Goal: Task Accomplishment & Management: Use online tool/utility

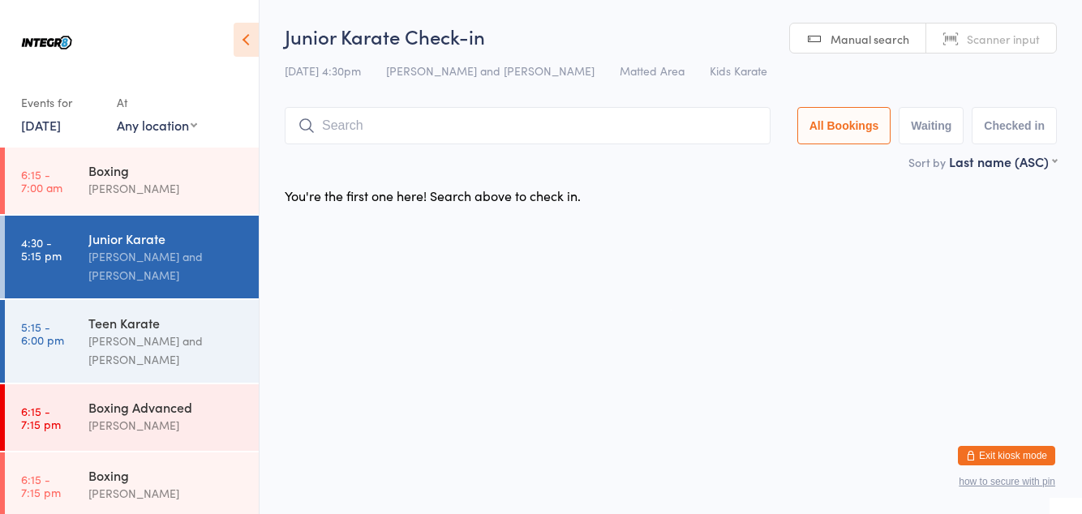
click at [467, 126] on input "search" at bounding box center [528, 125] width 486 height 37
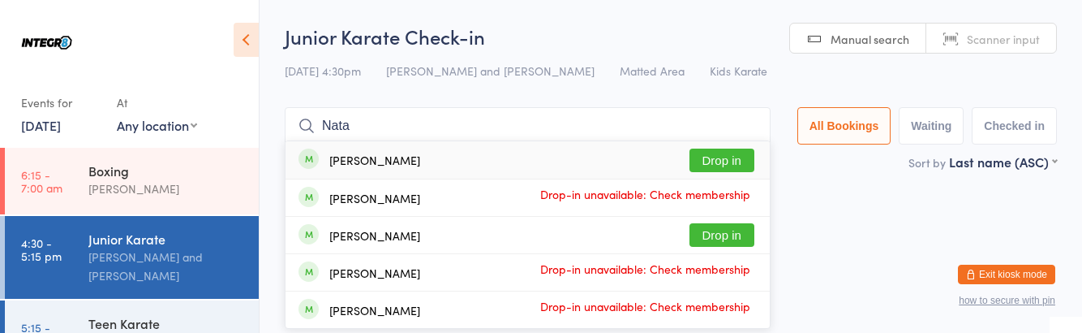
type input "Nata"
click at [427, 246] on div "[PERSON_NAME] Drop in" at bounding box center [528, 235] width 484 height 37
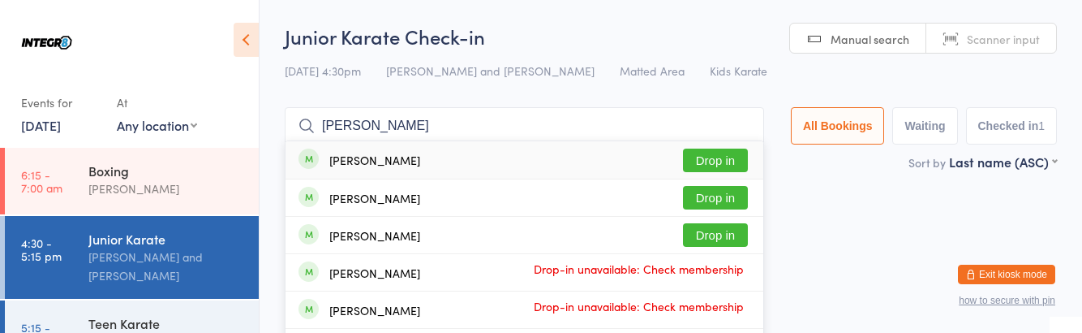
type input "[PERSON_NAME]"
click at [332, 235] on div "[PERSON_NAME]" at bounding box center [374, 235] width 91 height 13
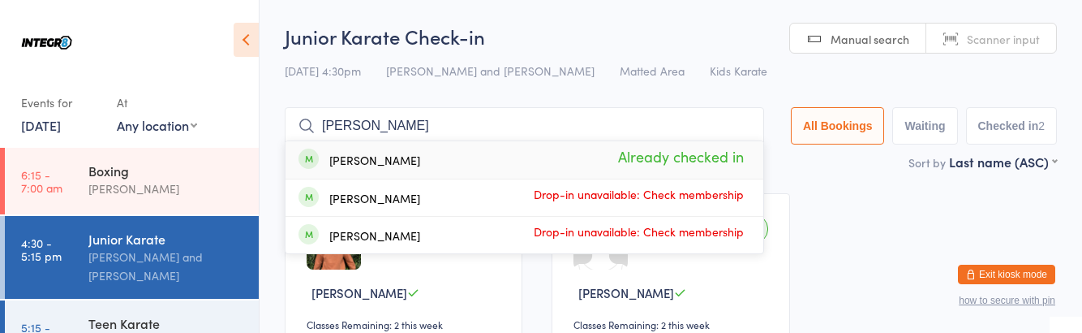
type input "[PERSON_NAME]"
click at [314, 167] on span at bounding box center [309, 158] width 20 height 20
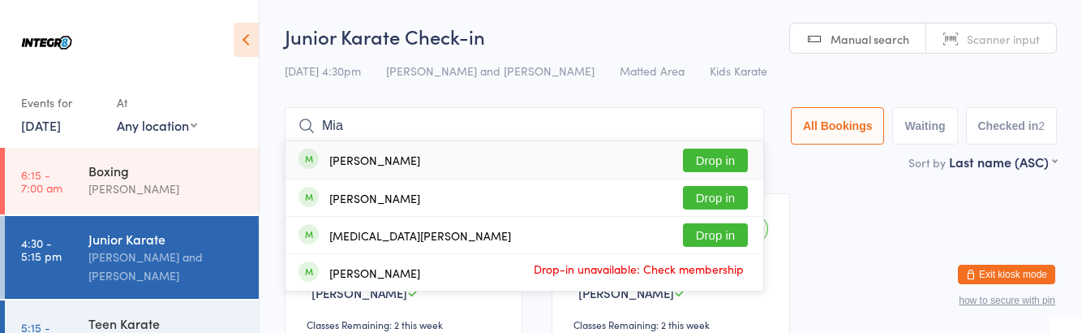
type input "Mia"
click at [743, 157] on button "Drop in" at bounding box center [715, 160] width 65 height 24
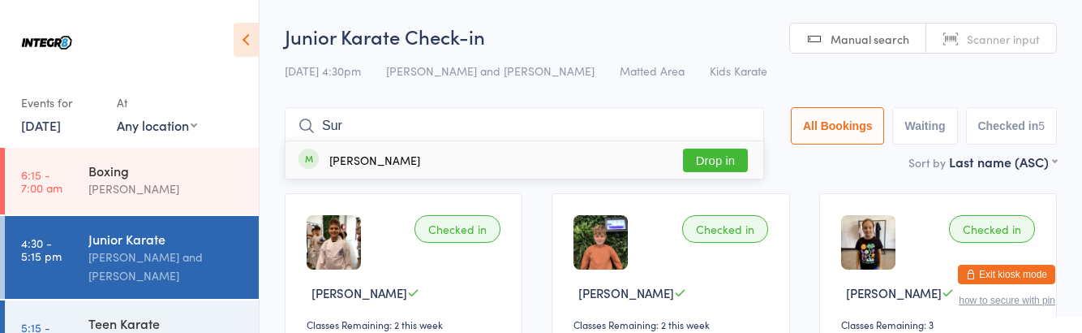
type input "Sur"
click at [712, 160] on button "Drop in" at bounding box center [715, 160] width 65 height 24
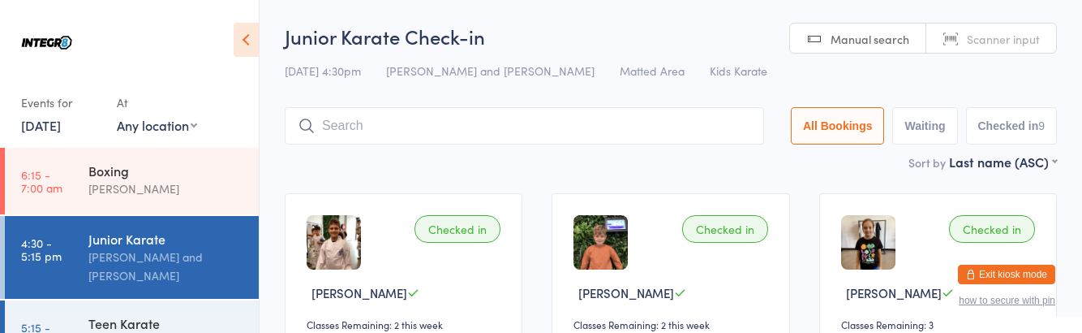
type input "0"
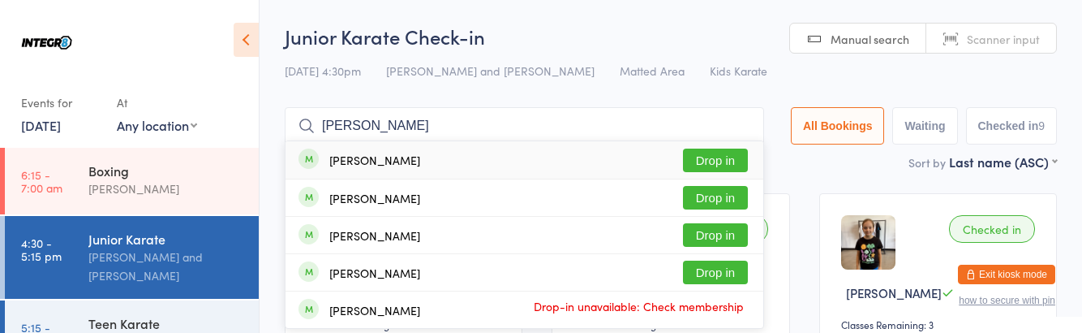
type input "[PERSON_NAME]"
click at [738, 238] on button "Drop in" at bounding box center [715, 235] width 65 height 24
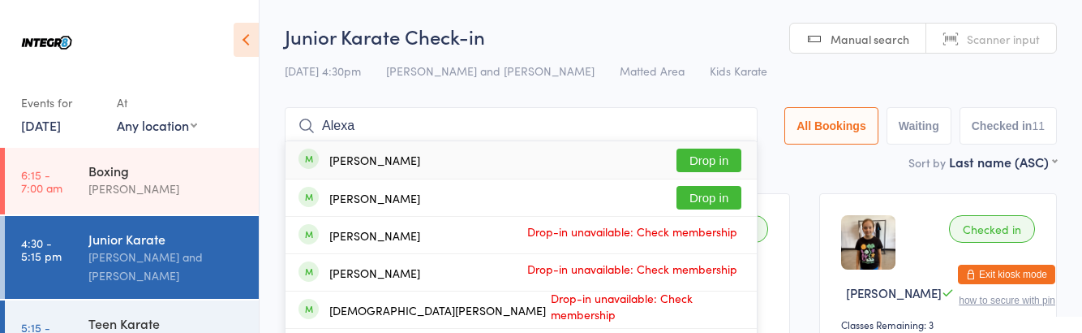
type input "Alexa"
click at [725, 163] on button "Drop in" at bounding box center [709, 160] width 65 height 24
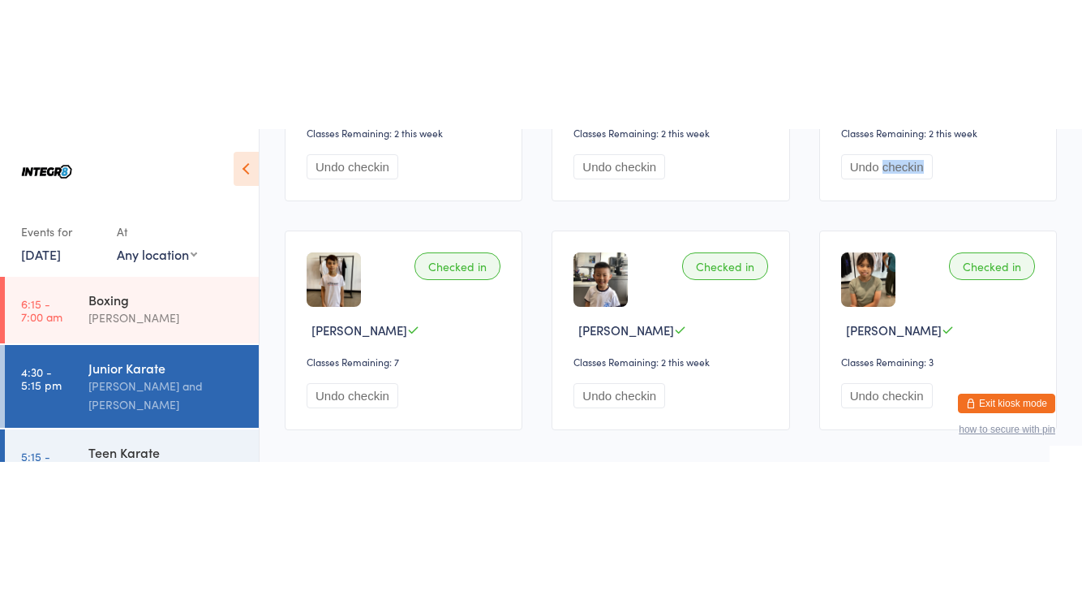
scroll to position [596, 0]
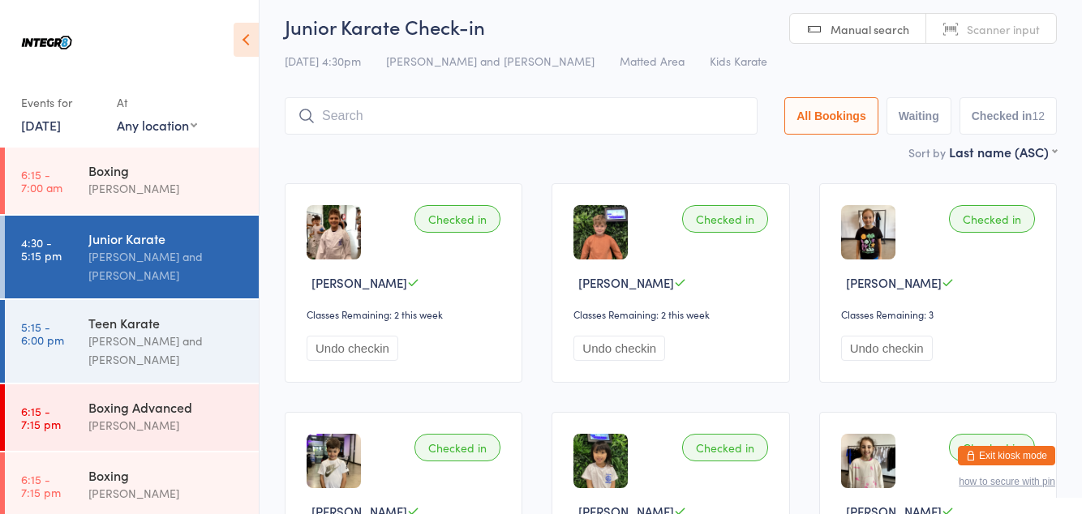
scroll to position [0, 0]
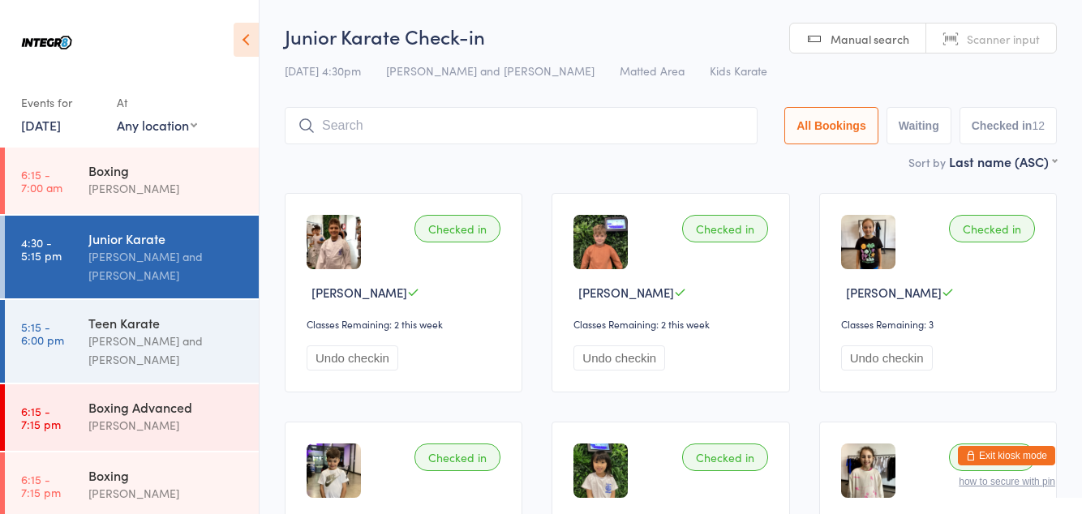
click at [393, 143] on input "search" at bounding box center [521, 125] width 473 height 37
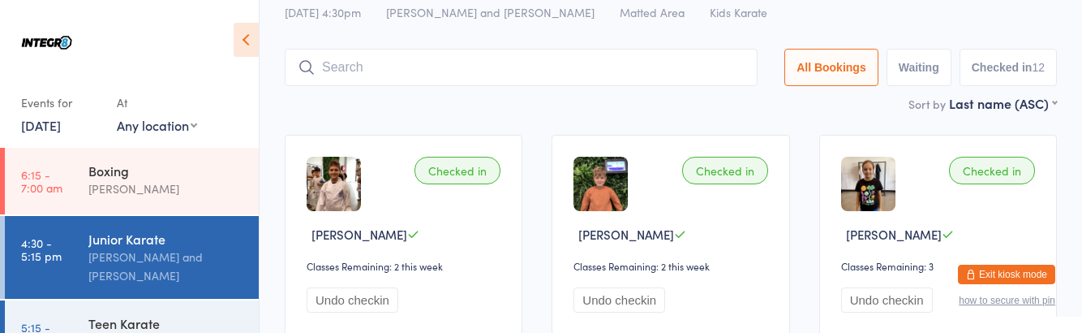
scroll to position [107, 0]
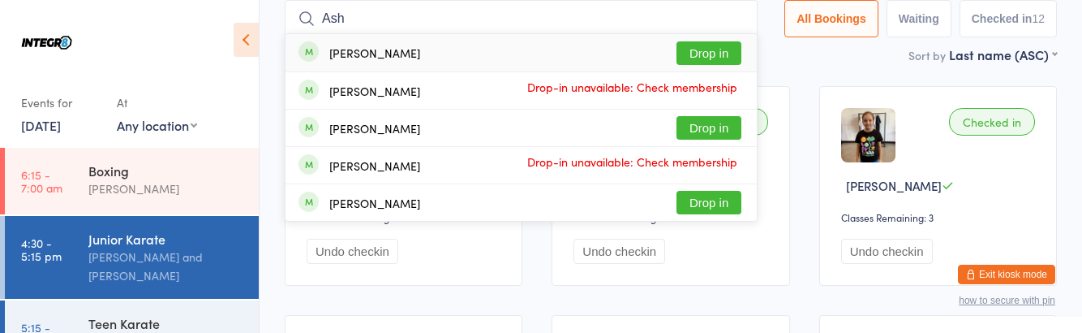
type input "Ash"
click at [725, 208] on button "Drop in" at bounding box center [709, 203] width 65 height 24
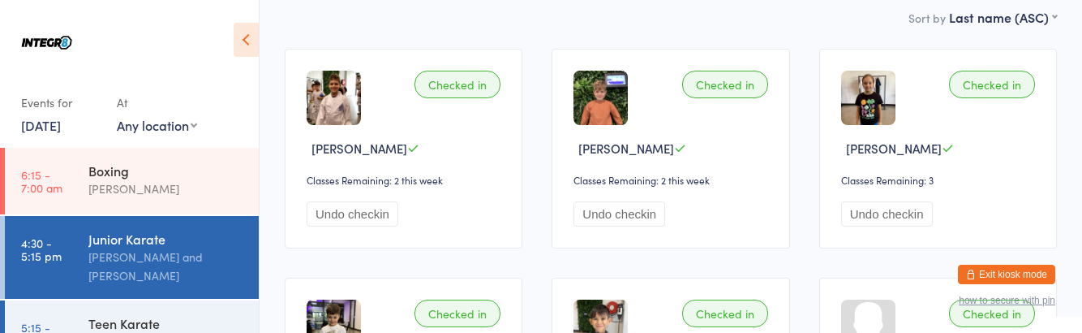
scroll to position [0, 0]
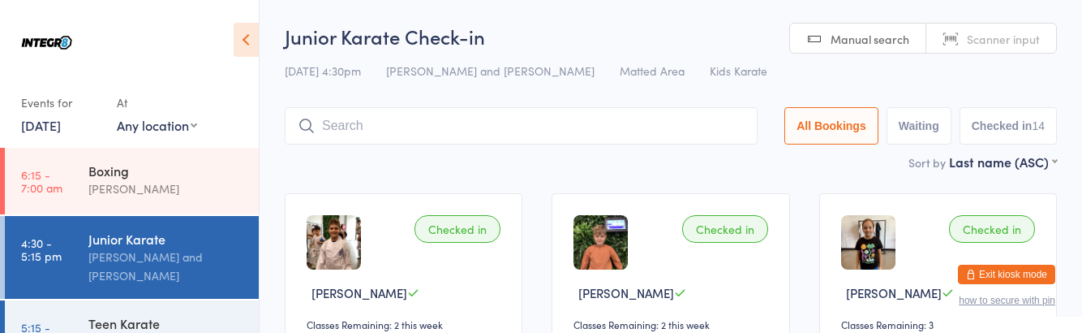
click at [533, 119] on input "search" at bounding box center [521, 125] width 473 height 37
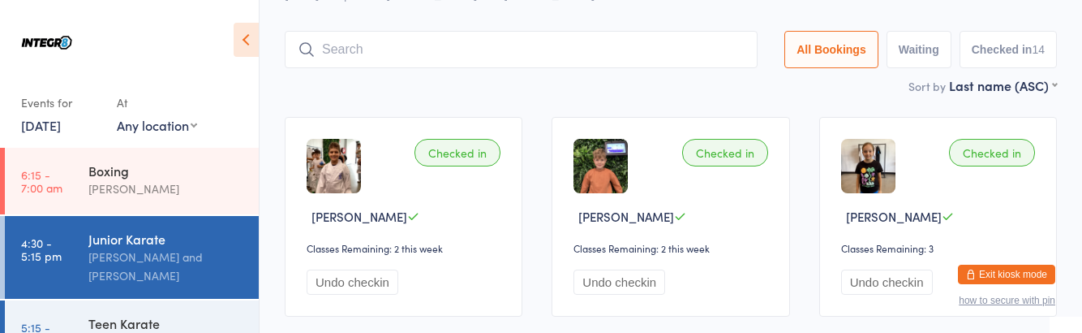
scroll to position [107, 0]
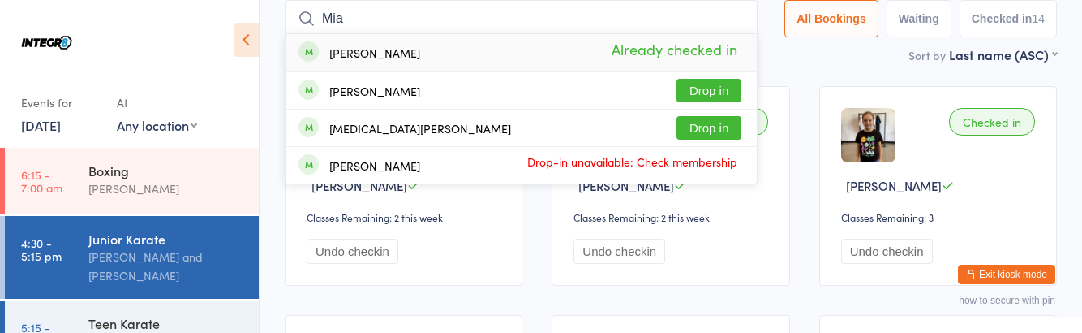
type input "Mia"
click at [718, 96] on button "Drop in" at bounding box center [709, 91] width 65 height 24
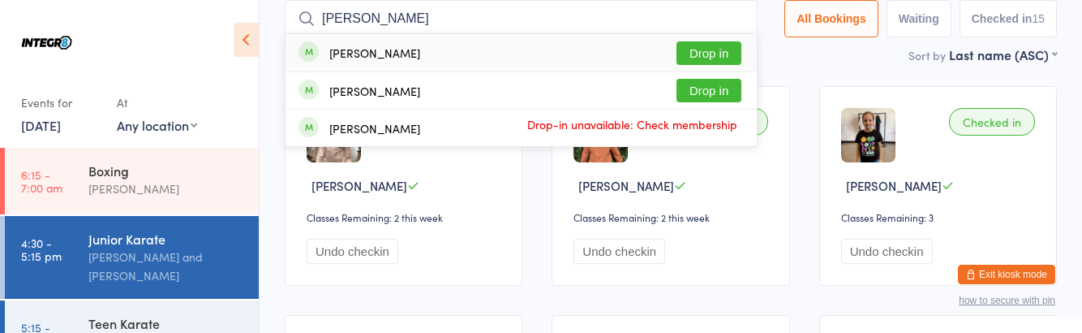
type input "[PERSON_NAME]"
click at [726, 53] on button "Drop in" at bounding box center [709, 53] width 65 height 24
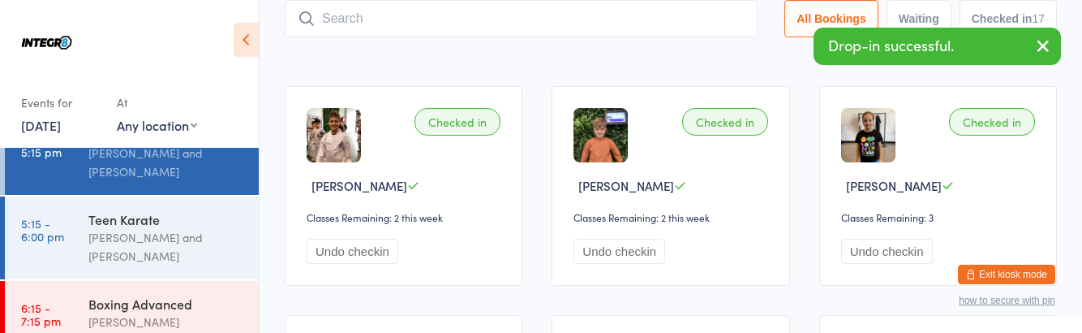
scroll to position [103, 0]
click at [152, 221] on div "Teen Karate" at bounding box center [166, 220] width 157 height 18
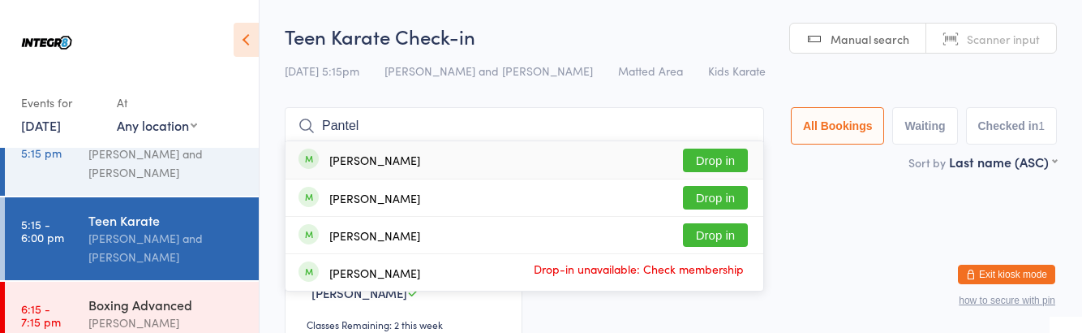
type input "Pantel"
click at [738, 195] on button "Drop in" at bounding box center [715, 198] width 65 height 24
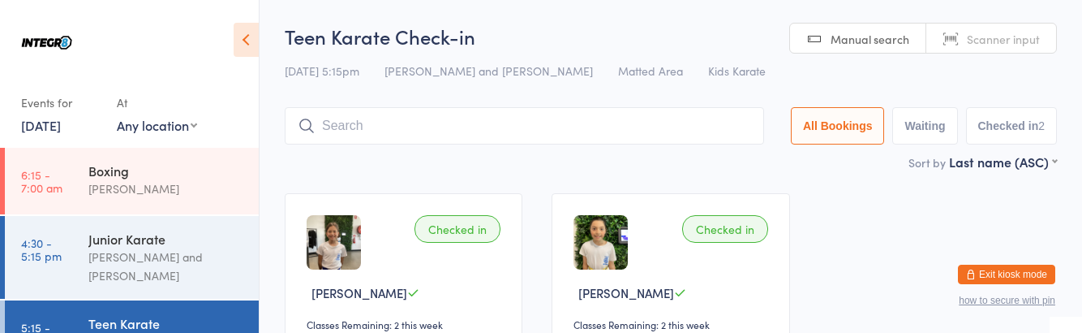
click at [194, 249] on div "[PERSON_NAME] and [PERSON_NAME]" at bounding box center [166, 265] width 157 height 37
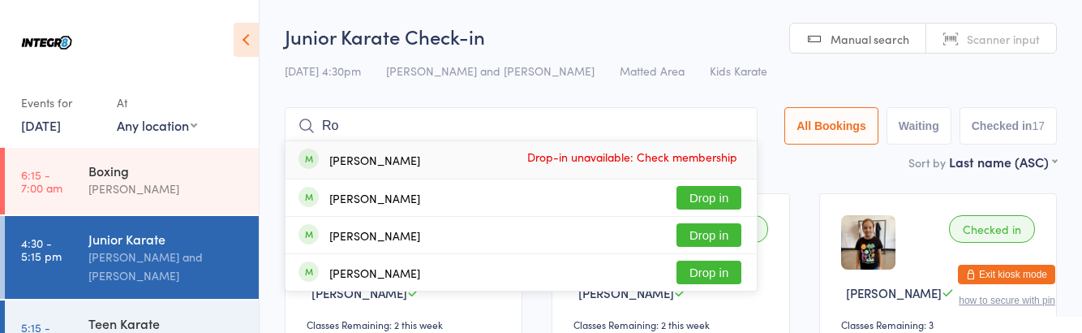
type input "Ro"
click at [385, 224] on div "[PERSON_NAME] Drop in" at bounding box center [521, 235] width 471 height 37
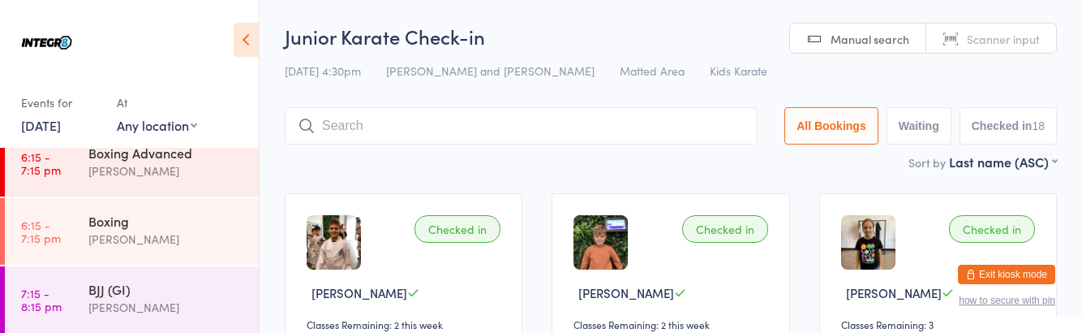
scroll to position [253, 0]
click at [102, 224] on div "Boxing" at bounding box center [166, 222] width 157 height 18
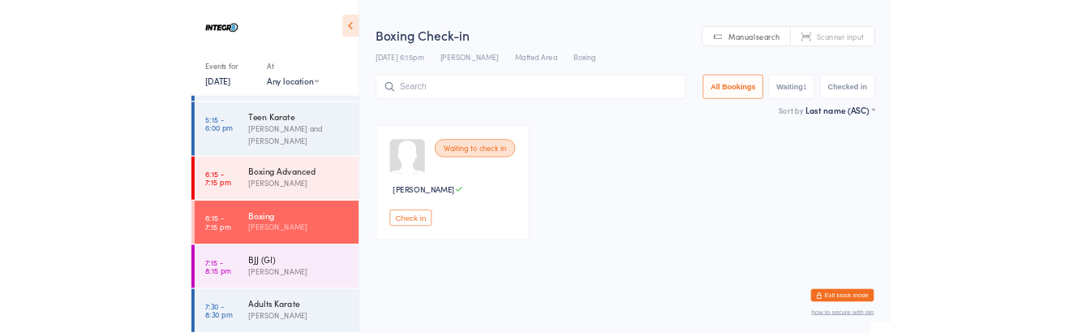
scroll to position [253, 0]
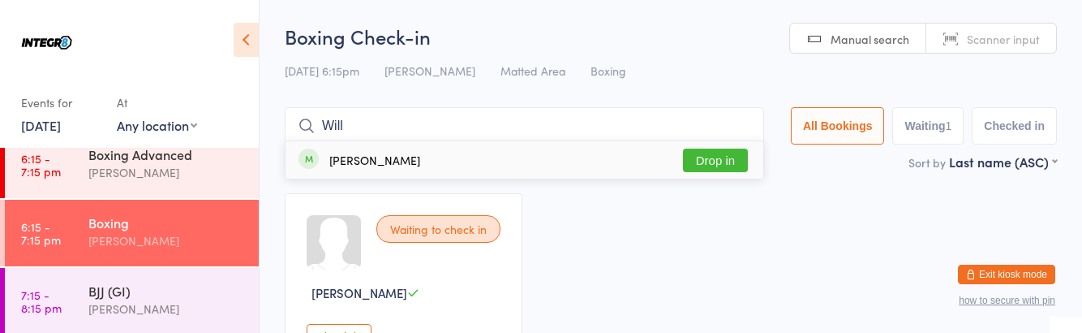
type input "Will"
click at [717, 153] on button "Drop in" at bounding box center [715, 160] width 65 height 24
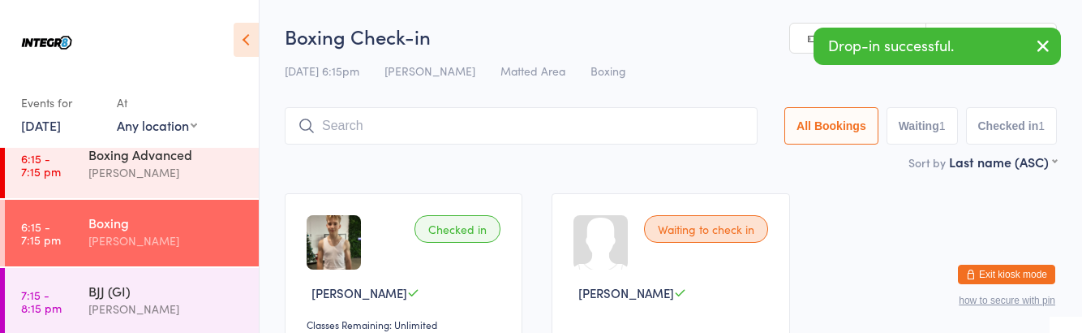
click at [844, 273] on div "Checked in [PERSON_NAME] Classes Remaining: Unlimited Undo checkin Waiting to c…" at bounding box center [671, 293] width 802 height 229
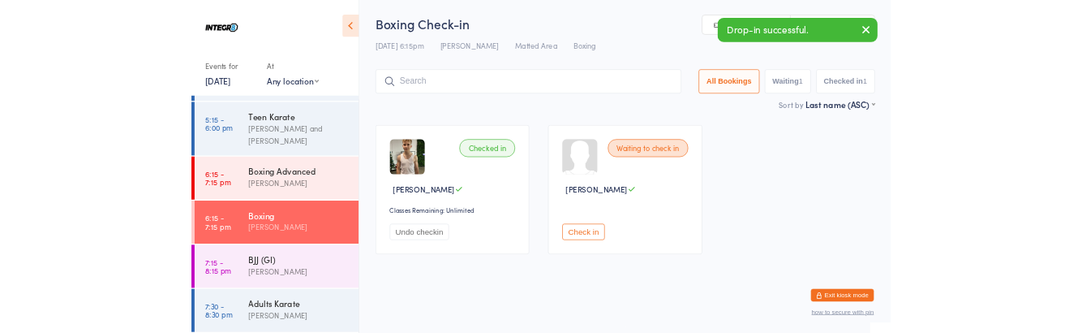
scroll to position [143, 0]
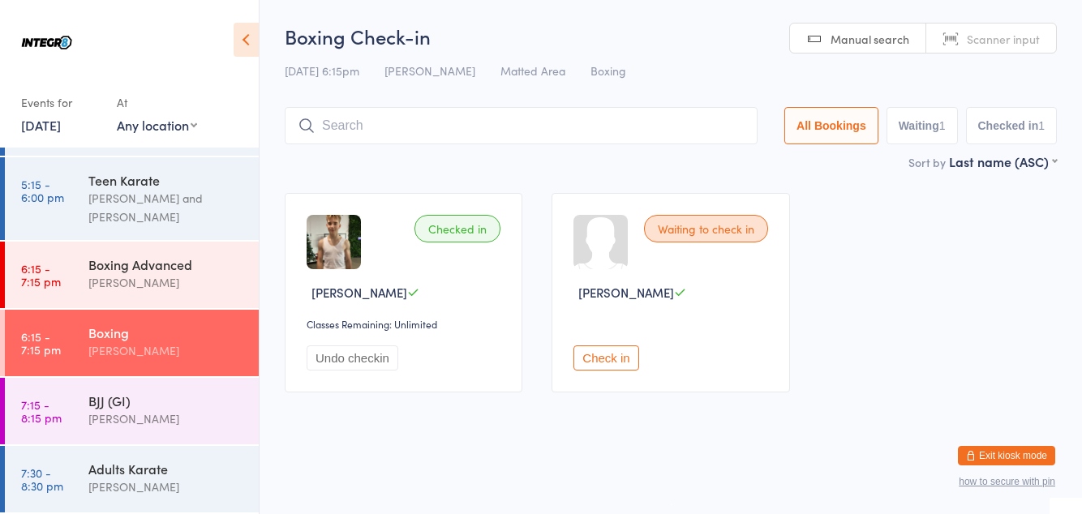
click at [135, 315] on div "Boxing [PERSON_NAME]" at bounding box center [173, 342] width 170 height 64
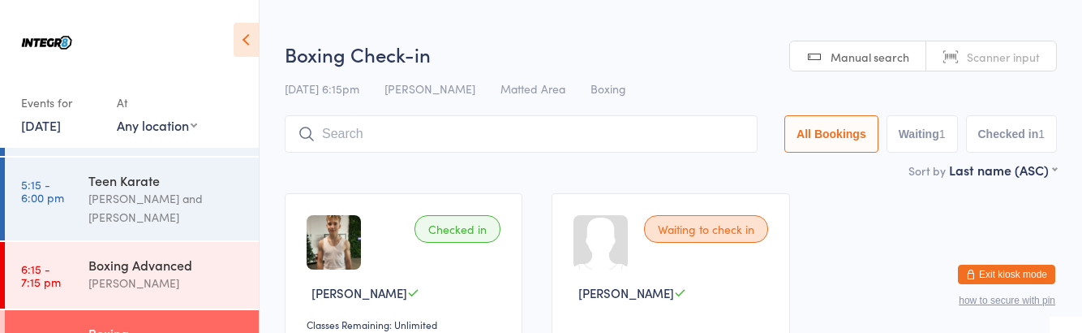
click at [127, 279] on div "[PERSON_NAME]" at bounding box center [166, 282] width 157 height 19
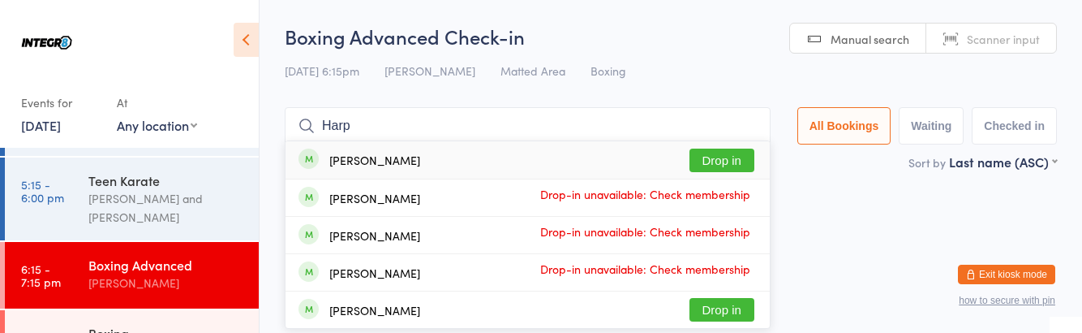
type input "Harp"
click at [742, 166] on button "Drop in" at bounding box center [722, 160] width 65 height 24
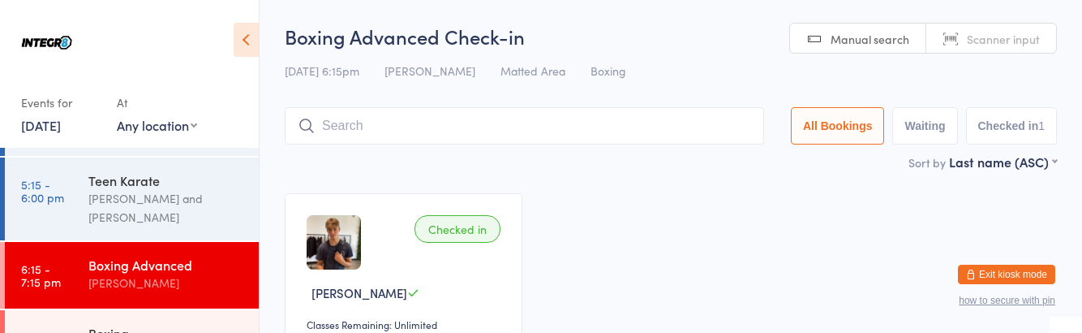
click at [146, 217] on div "[PERSON_NAME] and [PERSON_NAME]" at bounding box center [166, 207] width 157 height 37
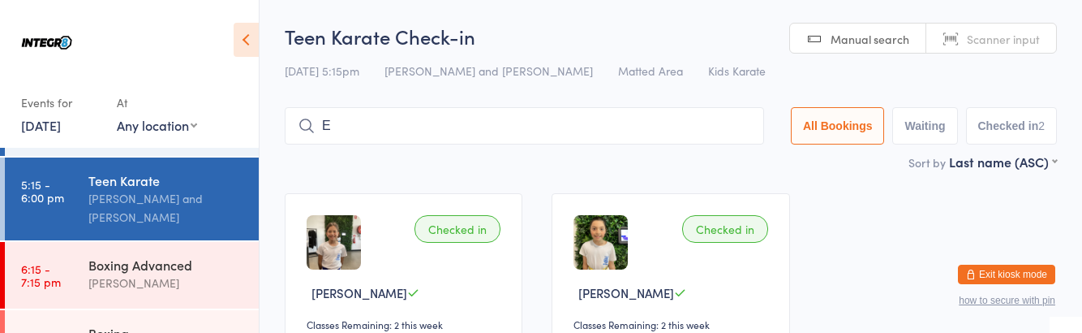
type input "E"
type input "[PERSON_NAME]"
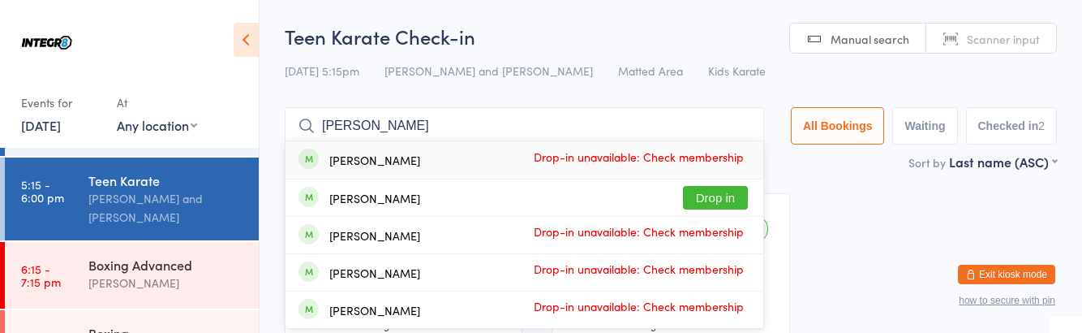
click at [536, 197] on div "[PERSON_NAME] Drop in" at bounding box center [525, 197] width 478 height 37
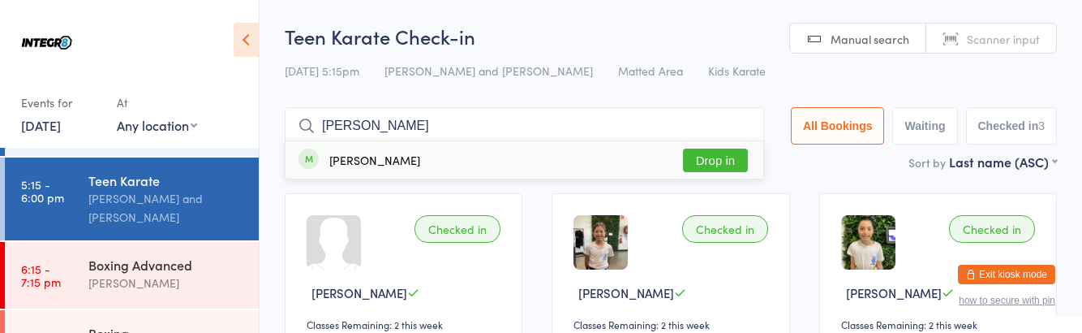
type input "[PERSON_NAME]"
click at [737, 165] on button "Drop in" at bounding box center [715, 160] width 65 height 24
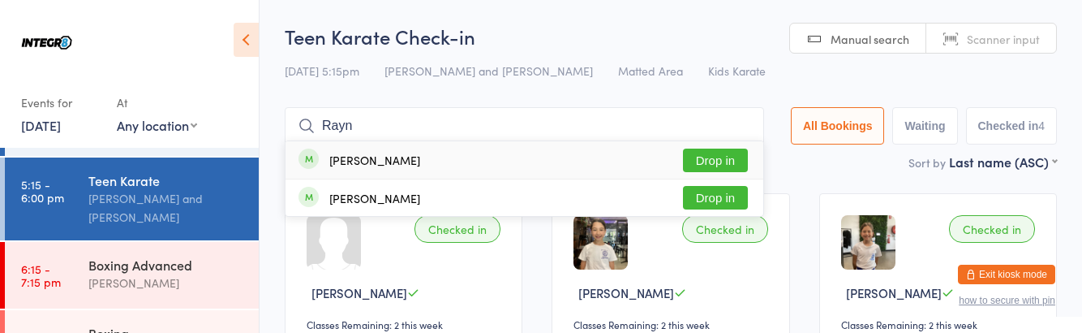
type input "Rayn"
click at [735, 164] on button "Drop in" at bounding box center [715, 160] width 65 height 24
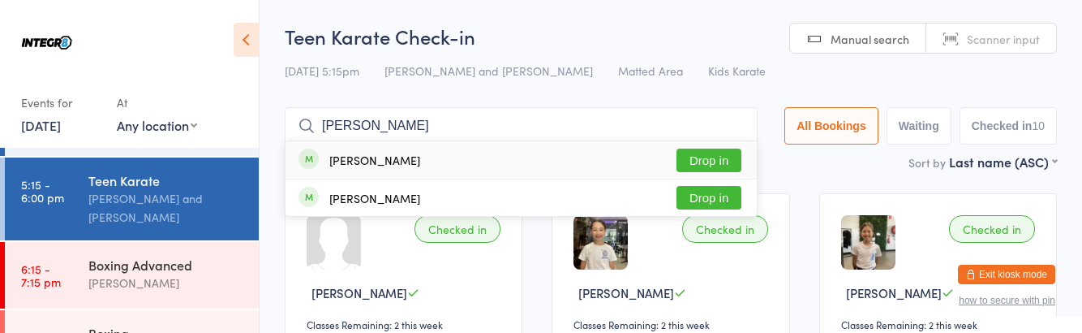
type input "[PERSON_NAME]"
click at [717, 201] on button "Drop in" at bounding box center [709, 198] width 65 height 24
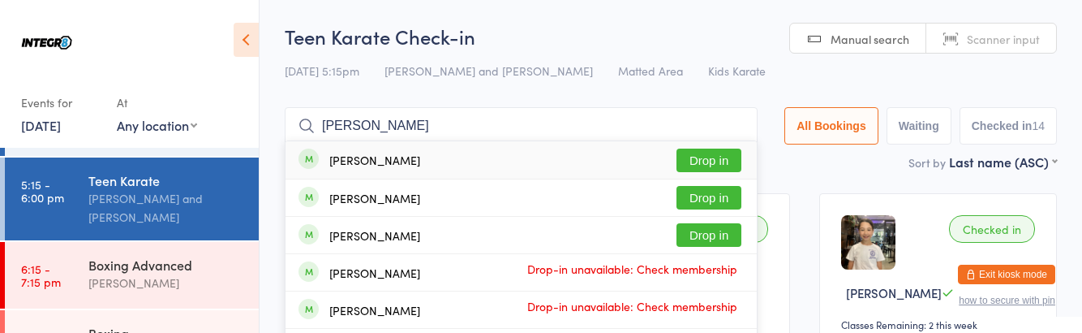
type input "[PERSON_NAME]"
click at [725, 203] on button "Drop in" at bounding box center [709, 198] width 65 height 24
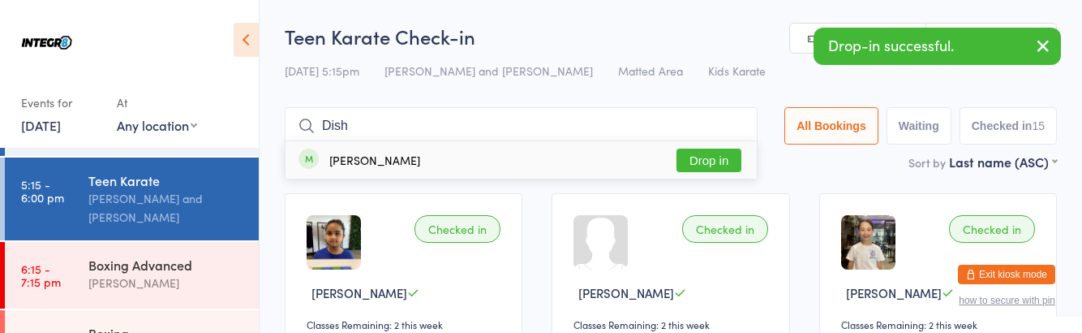
type input "Dish"
click at [719, 162] on button "Drop in" at bounding box center [709, 160] width 65 height 24
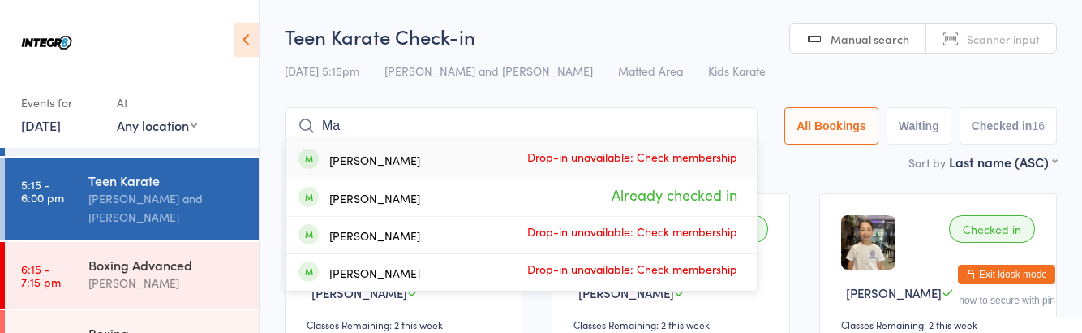
type input "M"
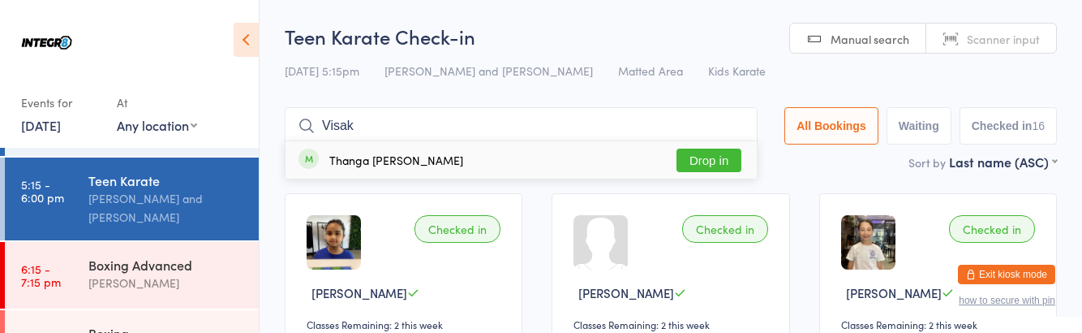
type input "Visak"
click at [729, 157] on button "Drop in" at bounding box center [709, 160] width 65 height 24
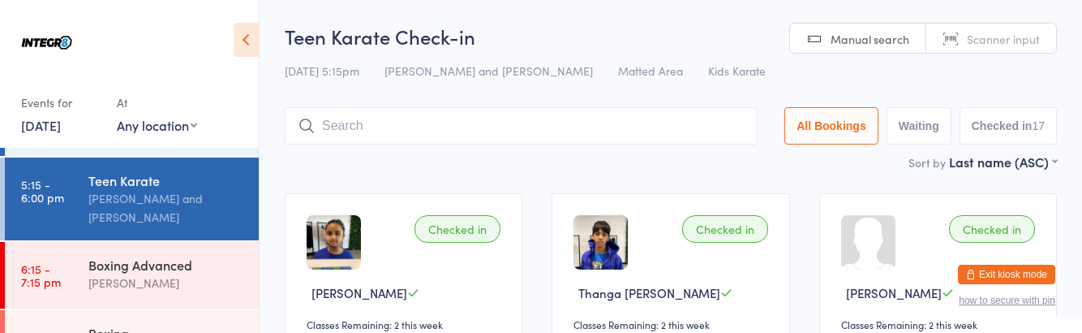
click at [324, 157] on div "Sort by Last name (ASC) First name (ASC) First name (DESC) Last name (ASC) Last…" at bounding box center [671, 162] width 772 height 18
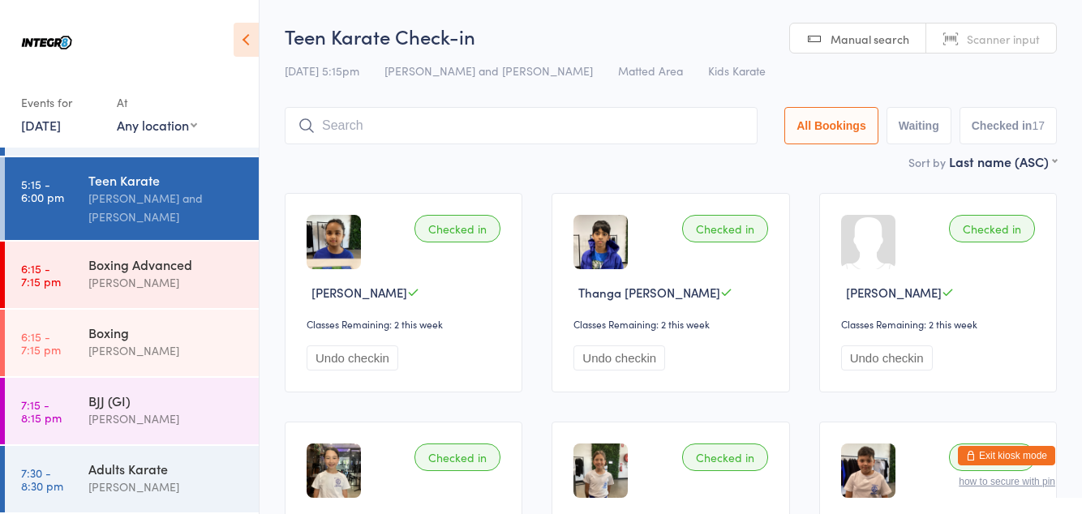
click at [432, 131] on input "search" at bounding box center [521, 125] width 473 height 37
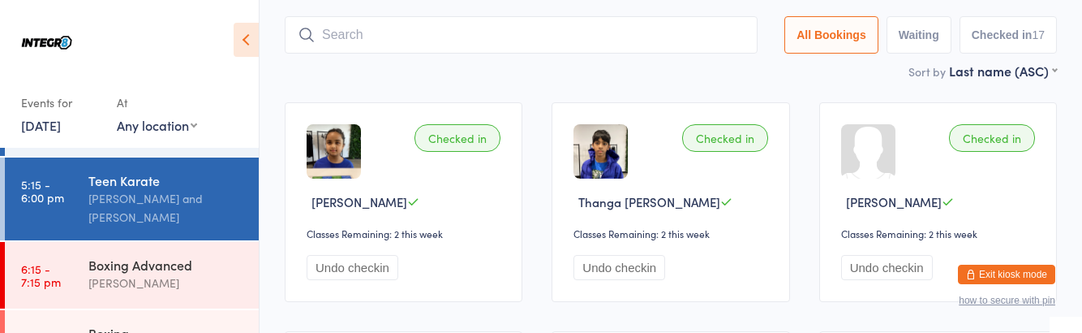
scroll to position [107, 0]
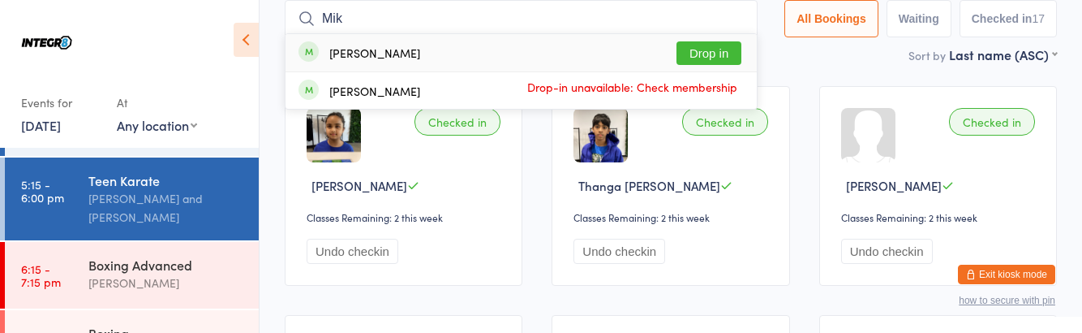
type input "Mik"
click at [385, 101] on div "[PERSON_NAME] Drop-in unavailable: Check membership" at bounding box center [521, 90] width 471 height 37
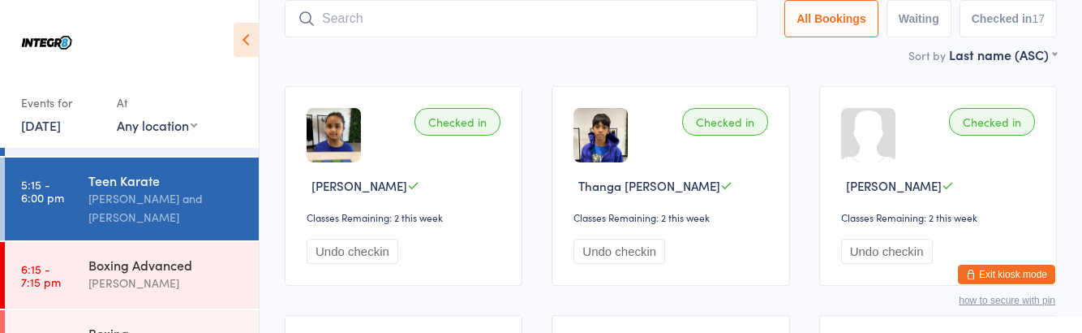
click at [392, 24] on input "search" at bounding box center [521, 18] width 473 height 37
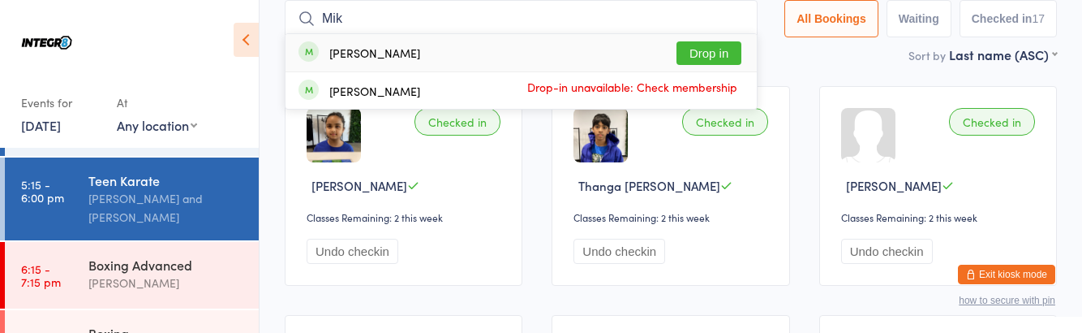
type input "Mik"
click at [406, 49] on div "[PERSON_NAME] Drop in" at bounding box center [521, 52] width 471 height 37
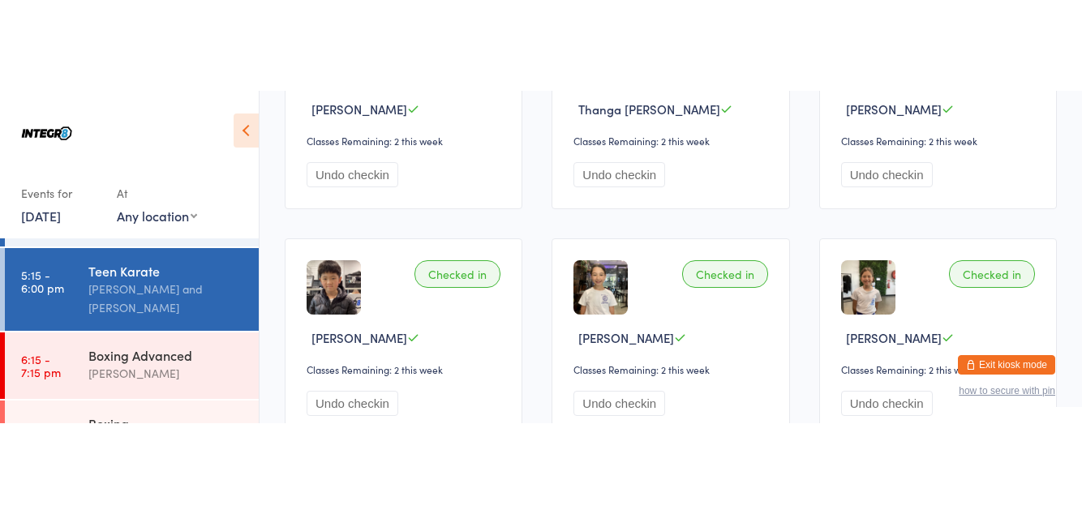
scroll to position [275, 0]
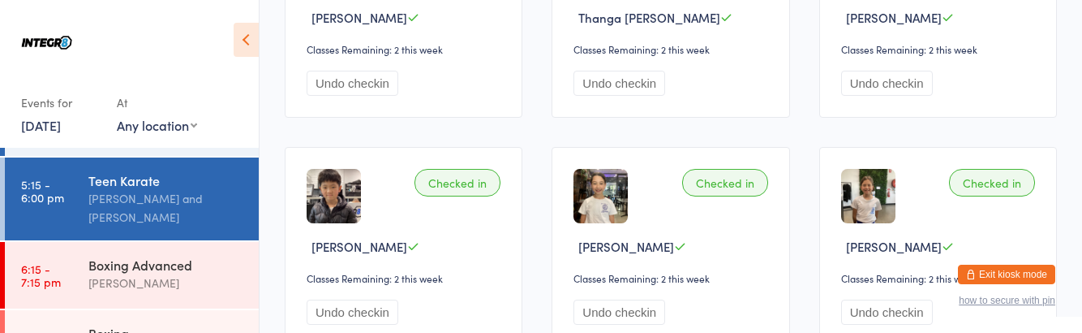
type input "[PERSON_NAME]"
click at [407, 245] on icon at bounding box center [413, 246] width 12 height 12
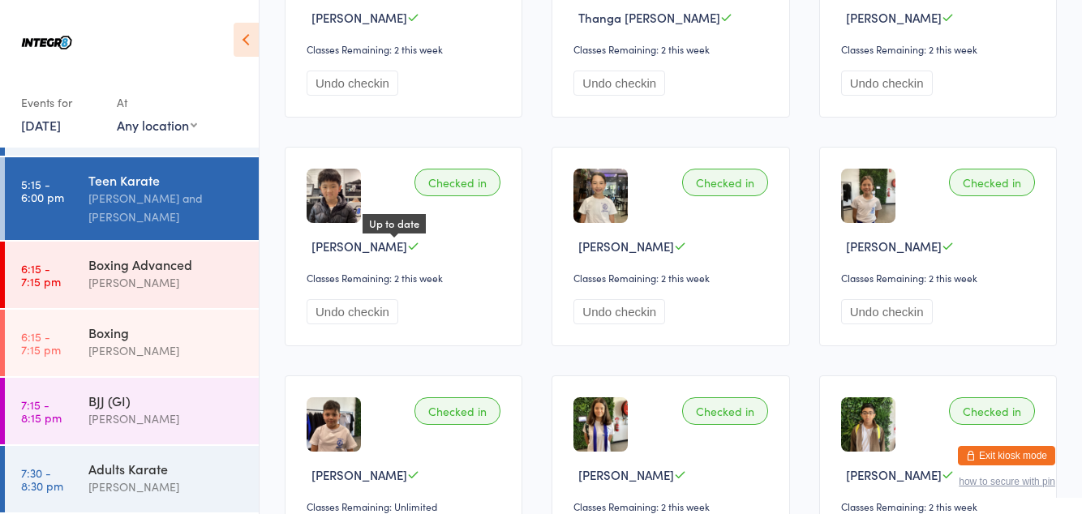
scroll to position [67, 0]
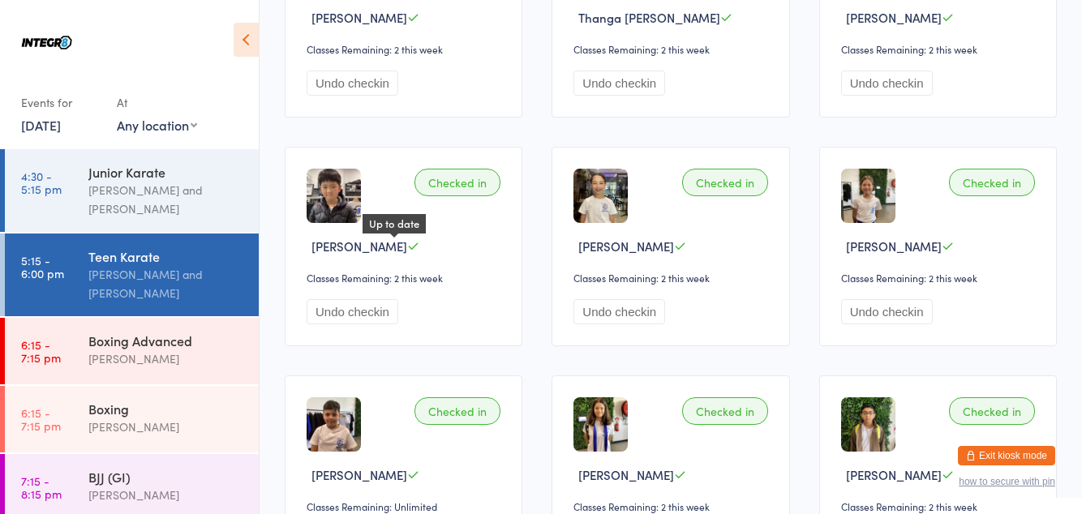
click at [467, 180] on div "Checked in" at bounding box center [458, 183] width 86 height 28
click at [453, 179] on div "Checked in" at bounding box center [458, 183] width 86 height 28
click at [442, 179] on div "Checked in" at bounding box center [458, 183] width 86 height 28
click at [169, 277] on div "[PERSON_NAME] and [PERSON_NAME]" at bounding box center [166, 283] width 157 height 37
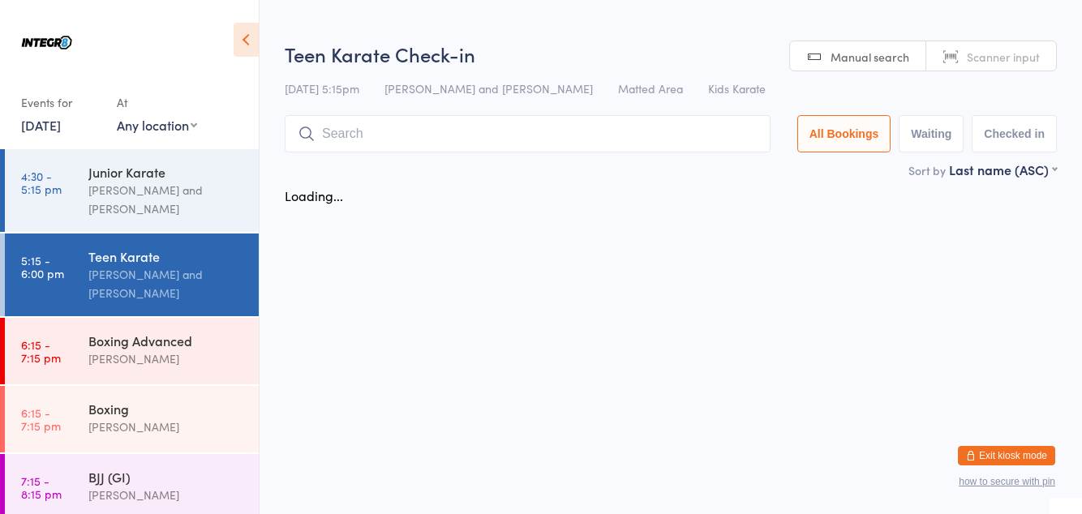
scroll to position [0, 0]
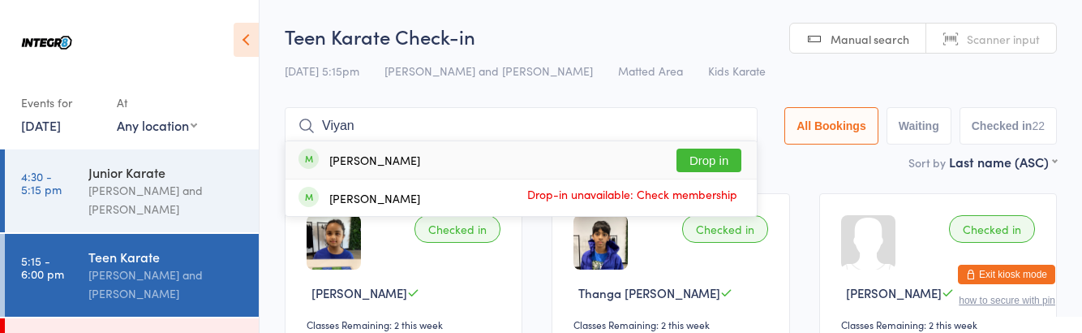
type input "Viyan"
click at [734, 164] on button "Drop in" at bounding box center [709, 160] width 65 height 24
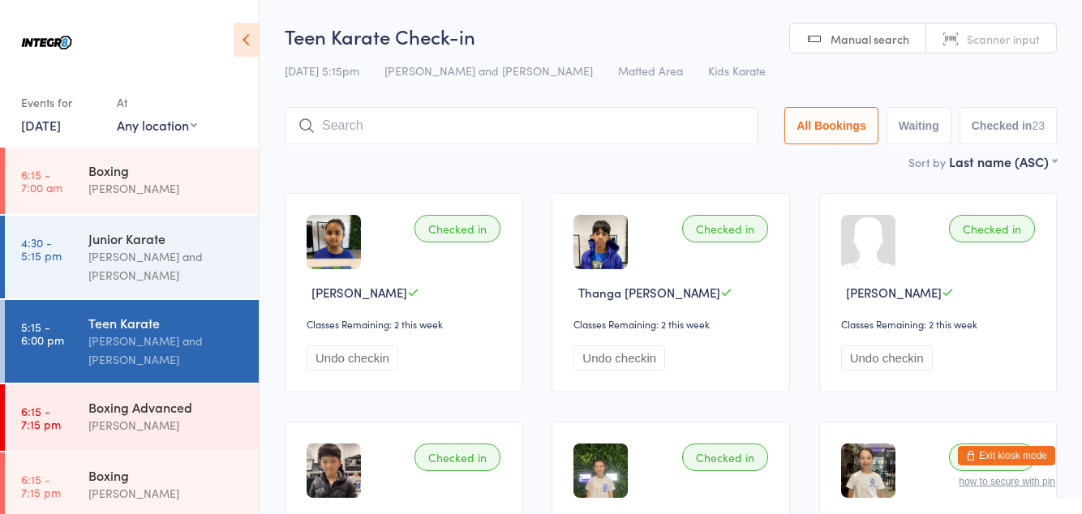
click at [303, 131] on icon at bounding box center [306, 125] width 15 height 15
click at [431, 123] on input "search" at bounding box center [521, 125] width 473 height 37
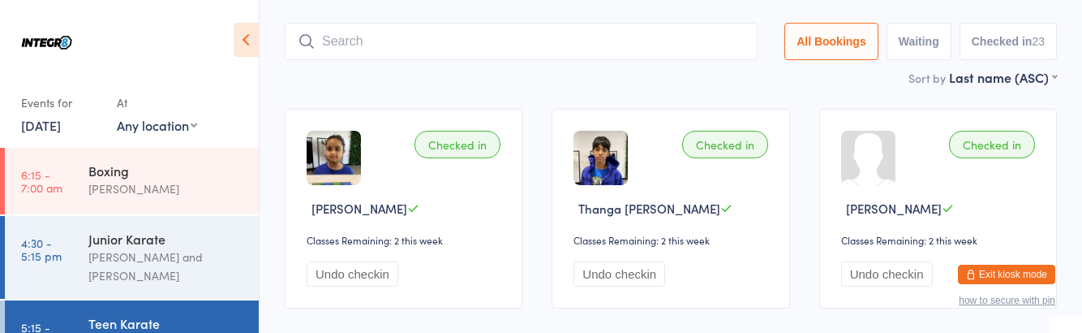
scroll to position [107, 0]
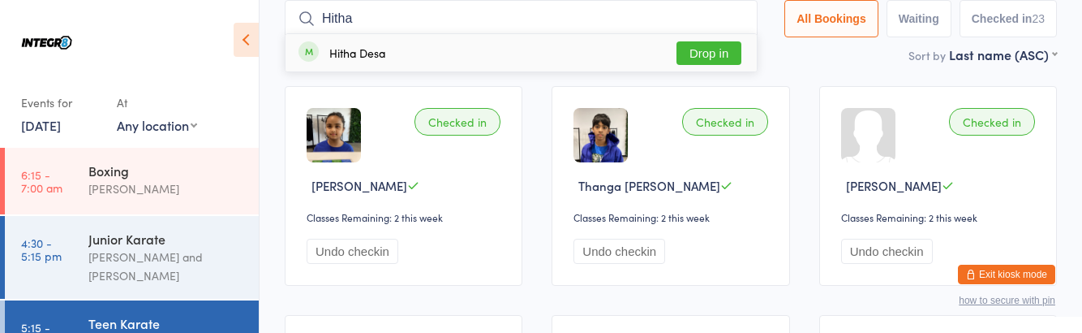
type input "Hitha"
click at [727, 50] on button "Drop in" at bounding box center [709, 53] width 65 height 24
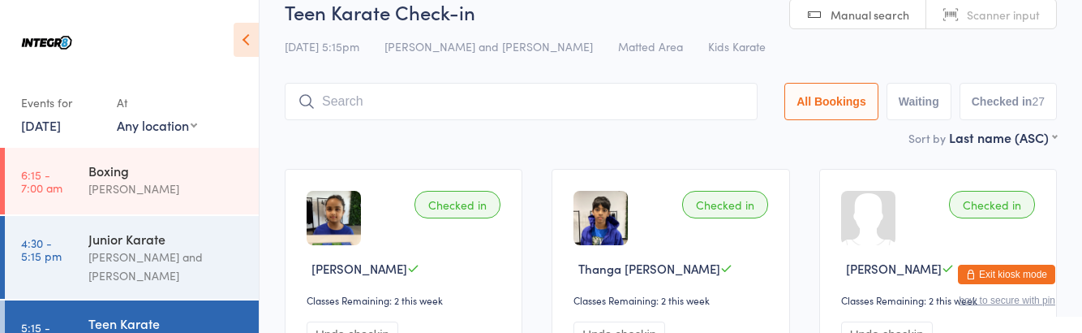
scroll to position [2, 0]
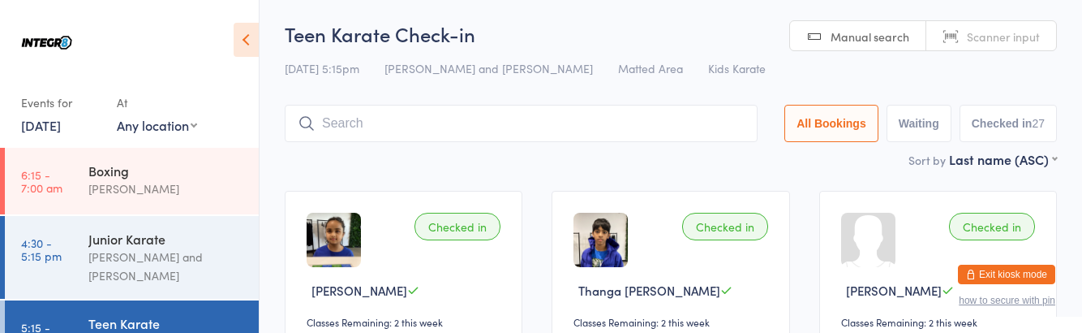
click at [159, 209] on div "Boxing [PERSON_NAME]" at bounding box center [173, 180] width 170 height 64
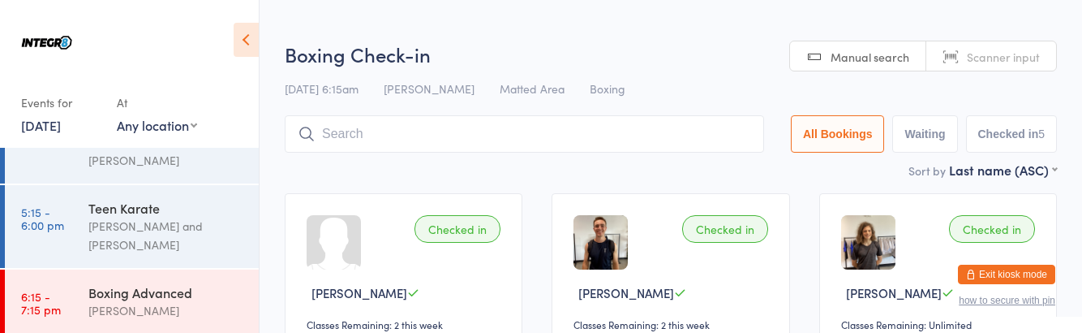
click at [166, 299] on div "Boxing Advanced" at bounding box center [166, 292] width 157 height 18
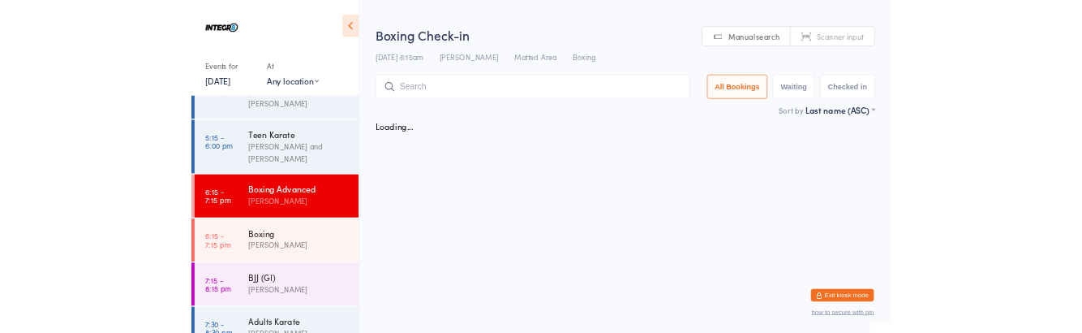
scroll to position [115, 0]
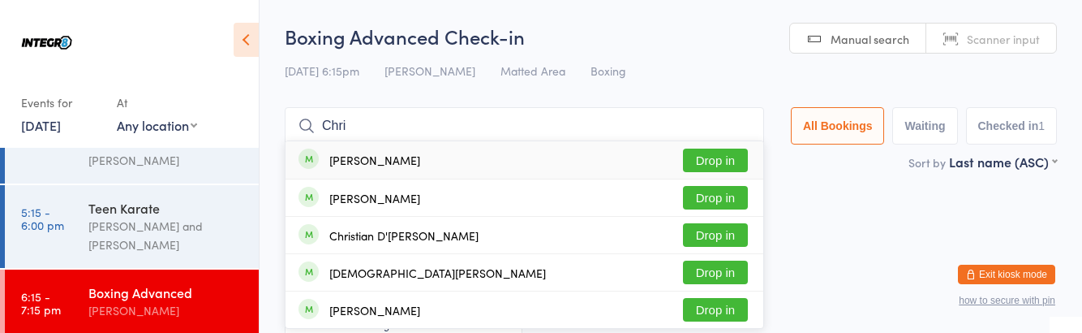
type input "Chri"
click at [716, 160] on button "Drop in" at bounding box center [715, 160] width 65 height 24
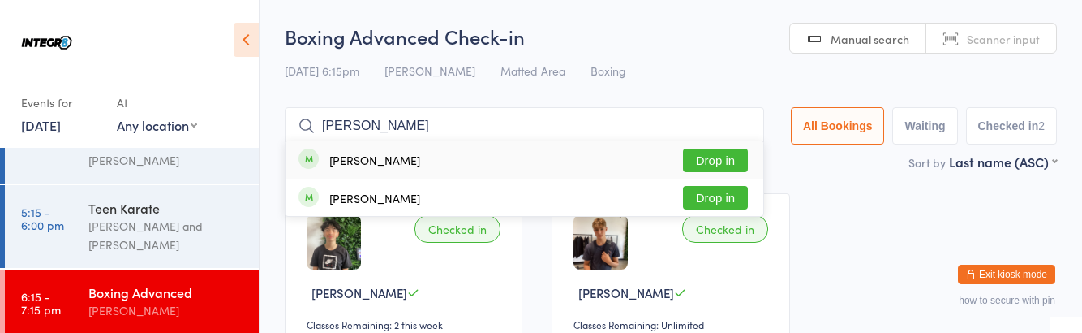
type input "[PERSON_NAME]"
click at [735, 158] on button "Drop in" at bounding box center [715, 160] width 65 height 24
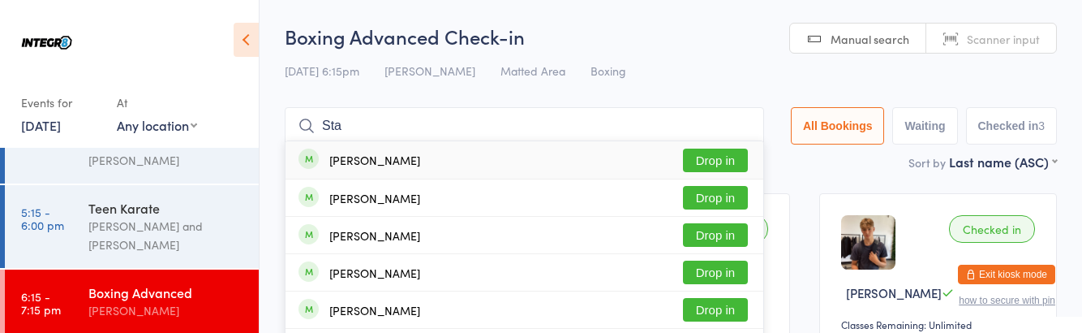
type input "Sta"
click at [742, 197] on button "Drop in" at bounding box center [715, 198] width 65 height 24
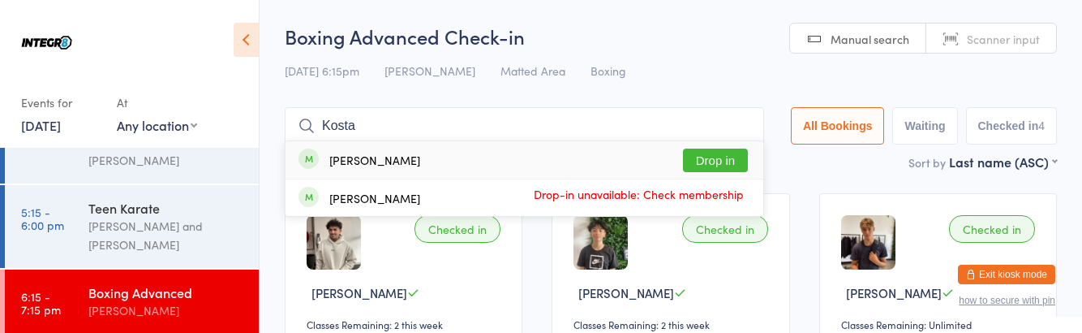
type input "Kosta"
click at [729, 165] on button "Drop in" at bounding box center [715, 160] width 65 height 24
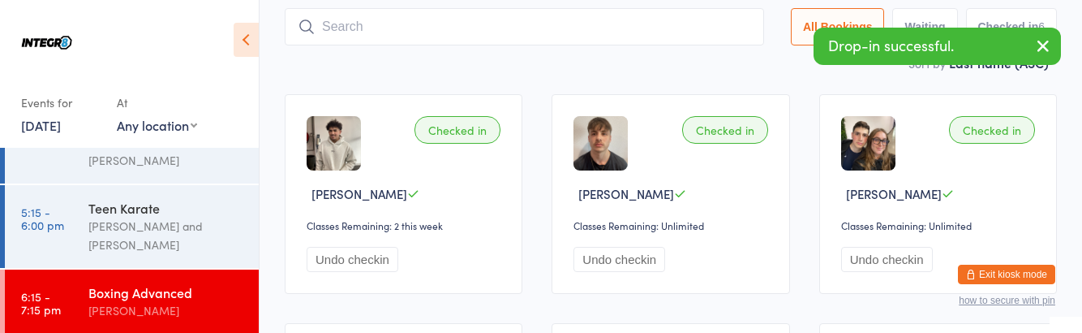
scroll to position [100, 0]
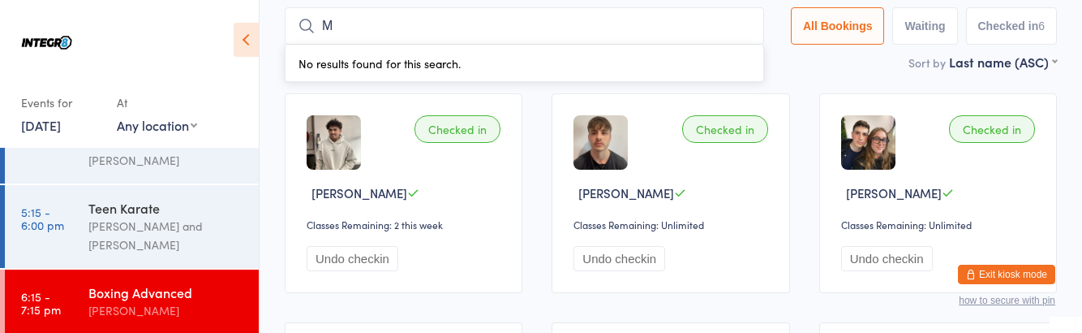
type input "Ma"
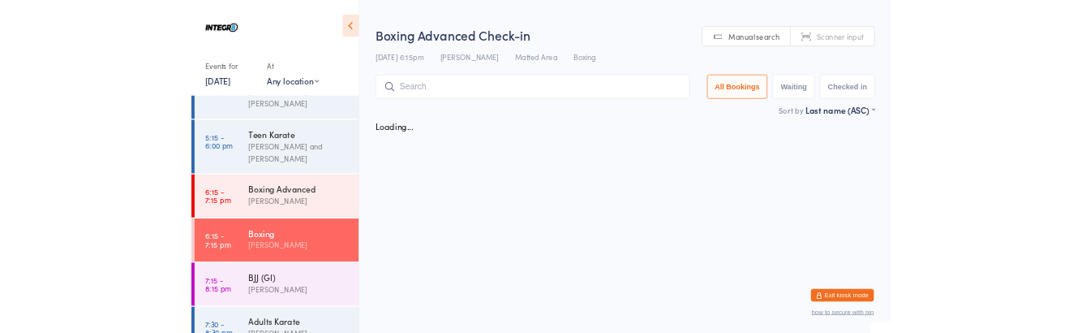
scroll to position [115, 0]
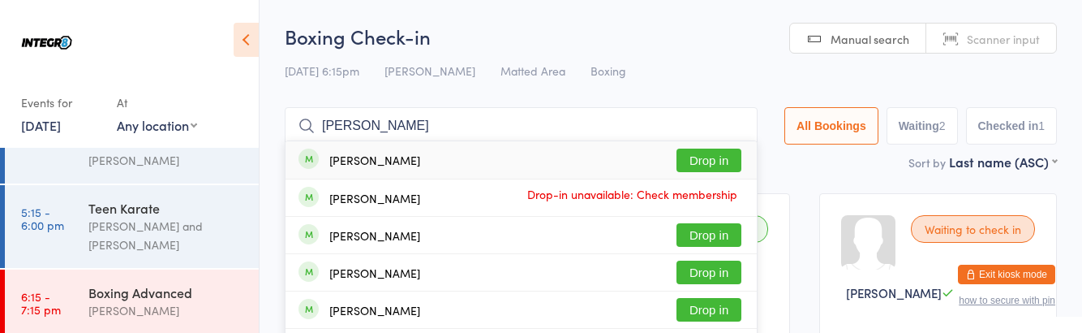
type input "[PERSON_NAME]"
click at [721, 164] on button "Drop in" at bounding box center [709, 160] width 65 height 24
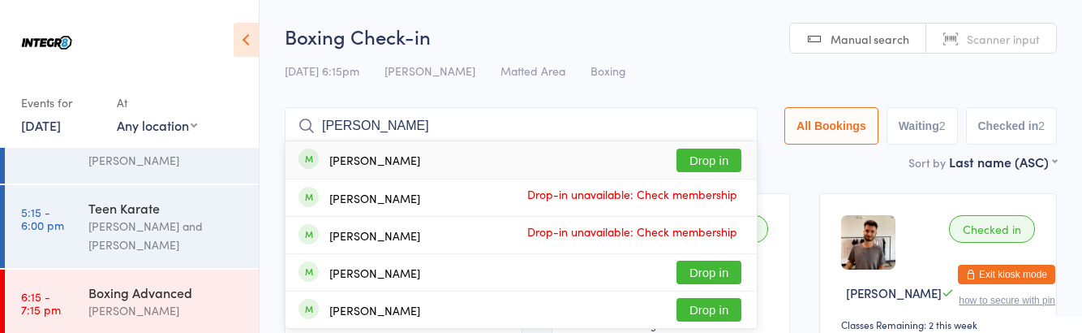
type input "[PERSON_NAME]"
click at [714, 164] on button "Drop in" at bounding box center [709, 160] width 65 height 24
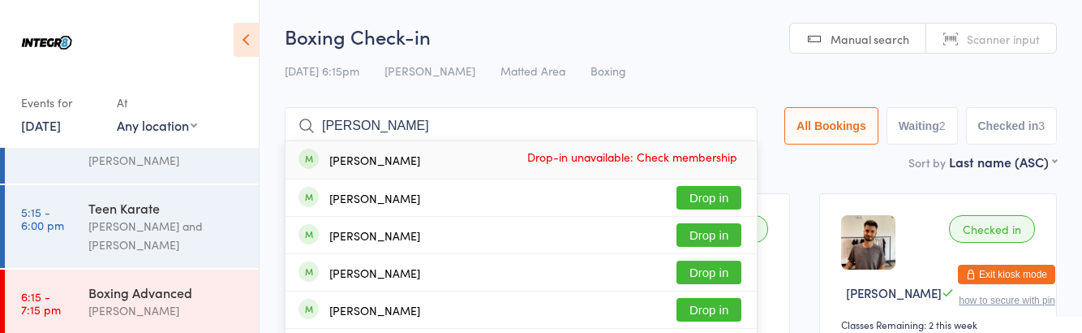
type input "[PERSON_NAME]"
click at [728, 192] on button "Drop in" at bounding box center [709, 198] width 65 height 24
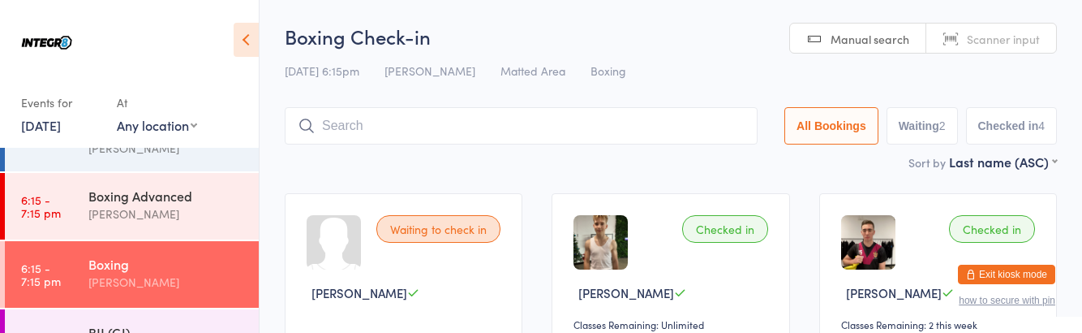
scroll to position [208, 0]
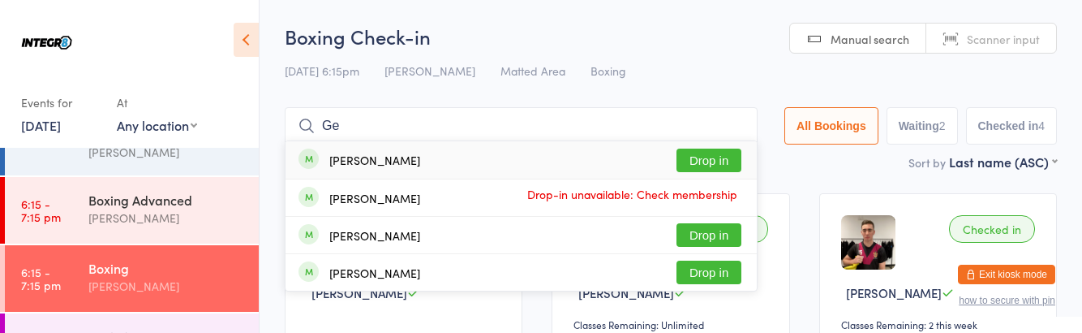
type input "Ge"
click at [717, 266] on button "Drop in" at bounding box center [709, 272] width 65 height 24
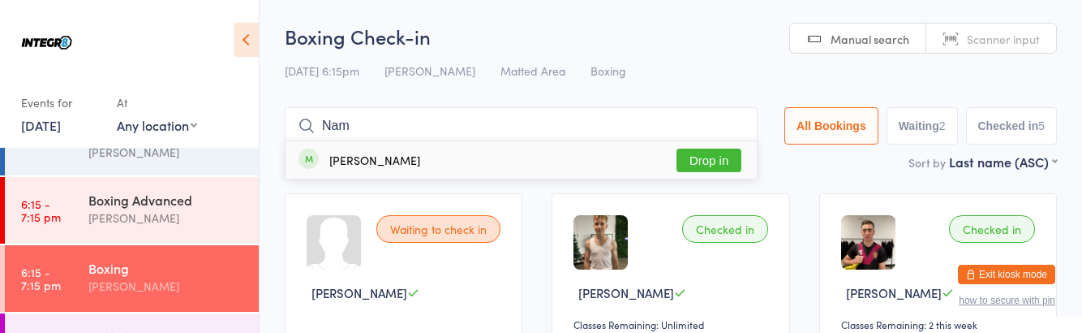
type input "Nam"
click at [716, 161] on button "Drop in" at bounding box center [709, 160] width 65 height 24
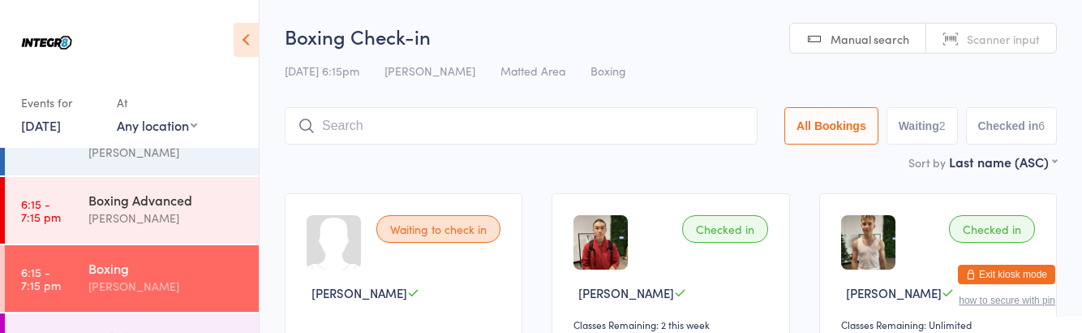
click at [88, 224] on div "[PERSON_NAME]" at bounding box center [166, 218] width 157 height 19
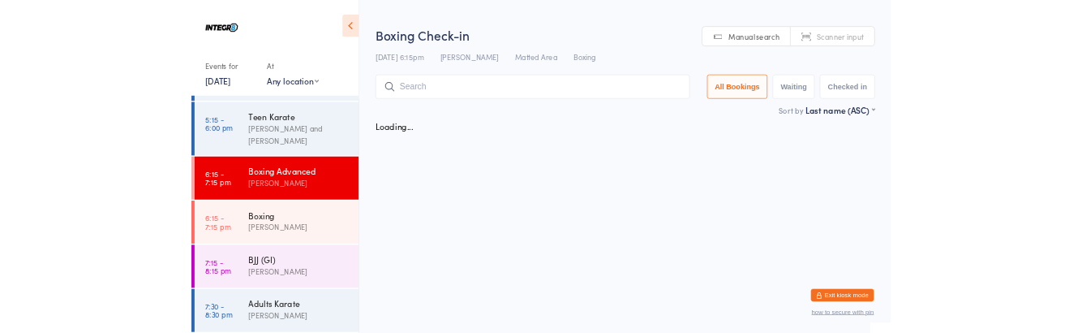
scroll to position [208, 0]
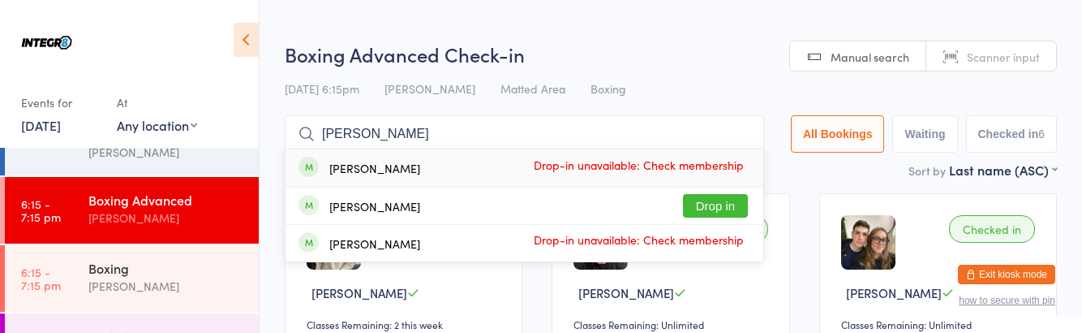
type input "[PERSON_NAME]"
click at [726, 210] on button "Drop in" at bounding box center [715, 206] width 65 height 24
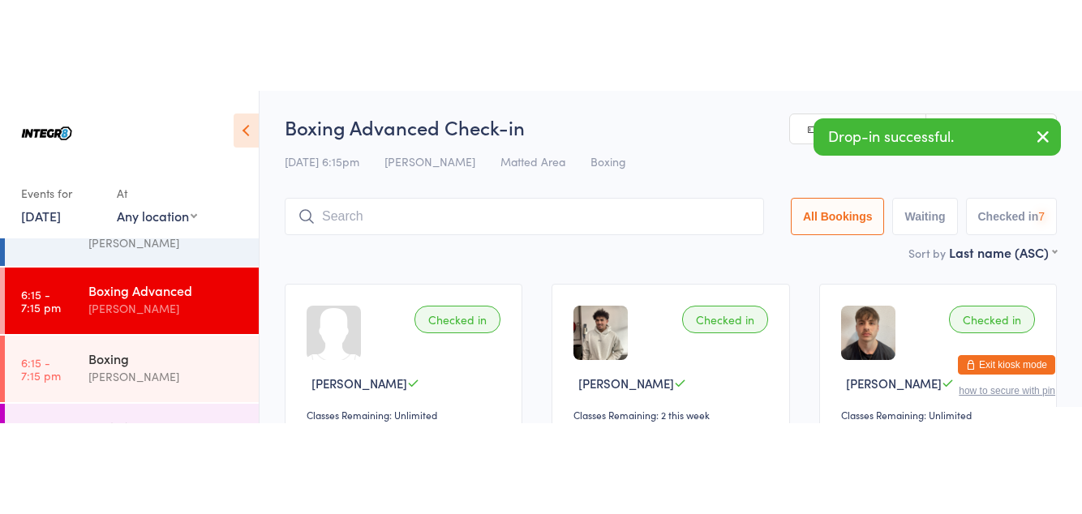
scroll to position [248, 0]
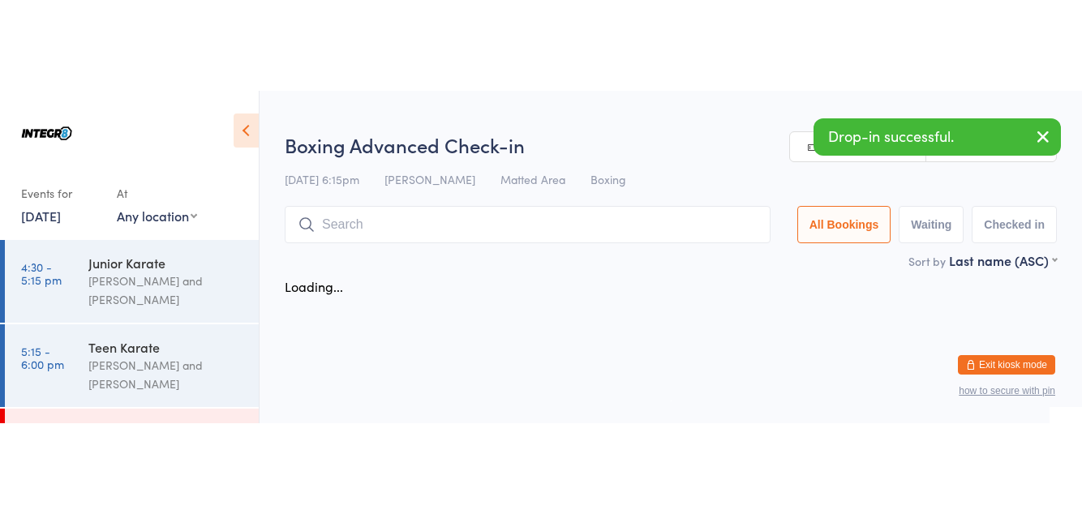
scroll to position [248, 0]
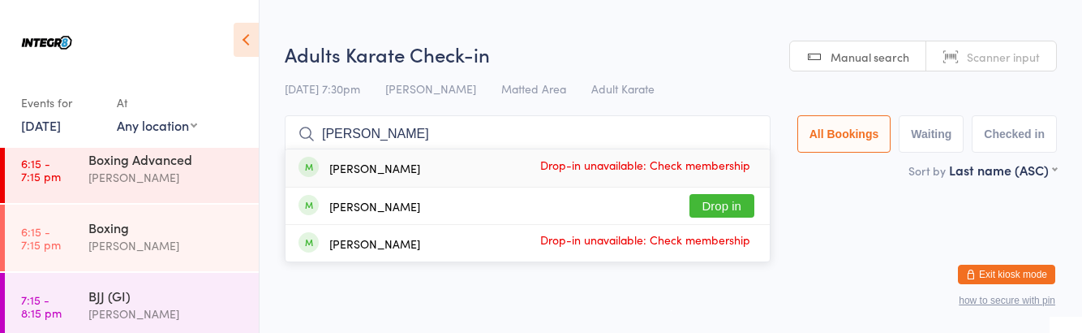
type input "[PERSON_NAME]"
click at [719, 206] on button "Drop in" at bounding box center [722, 206] width 65 height 24
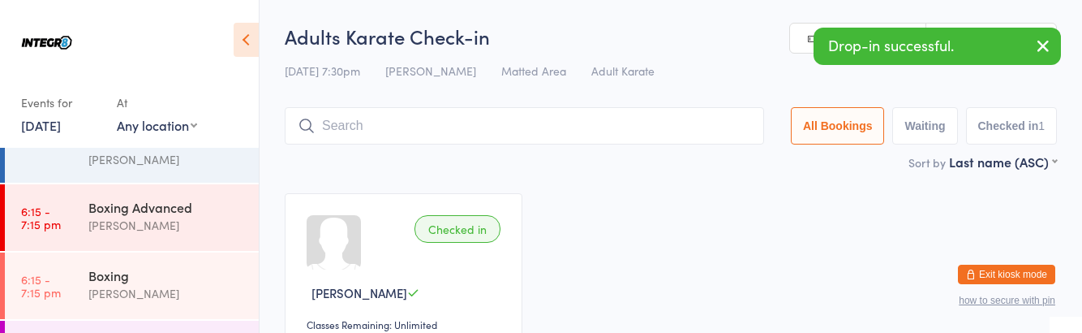
click at [88, 195] on div "Boxing Advanced [PERSON_NAME]" at bounding box center [173, 216] width 170 height 64
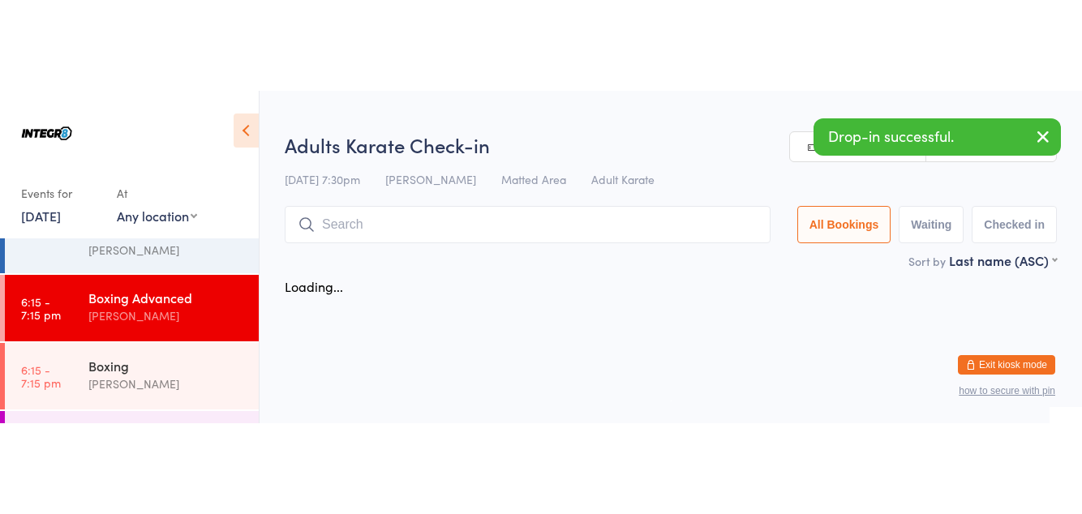
scroll to position [200, 0]
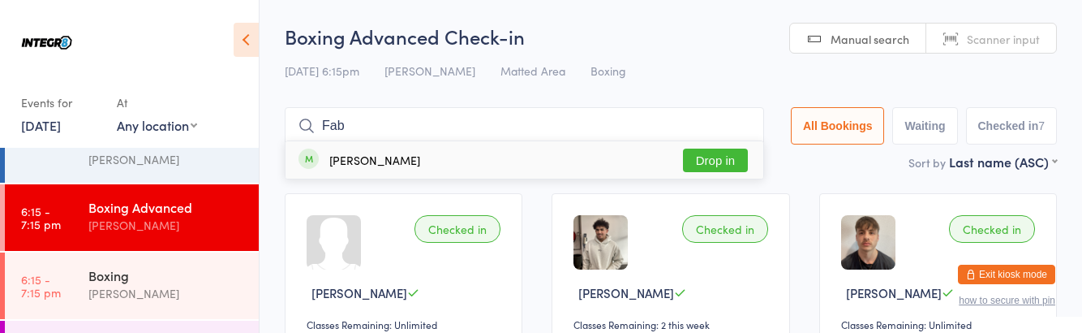
type input "Fab"
click at [442, 162] on div "[PERSON_NAME] Drop in" at bounding box center [525, 159] width 478 height 37
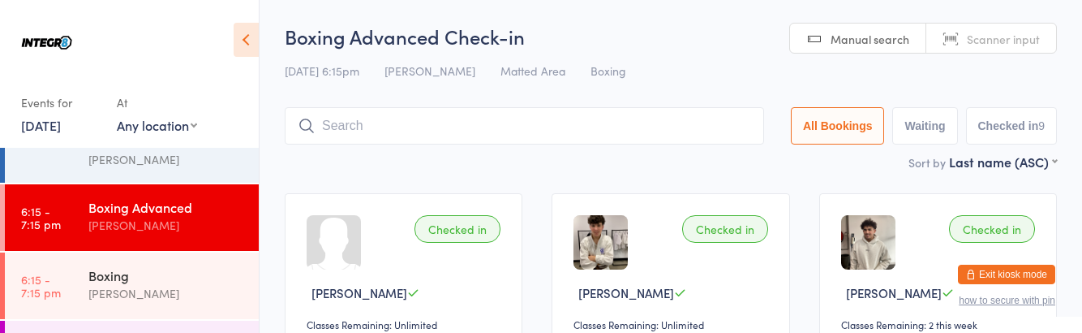
click at [96, 219] on div "[PERSON_NAME]" at bounding box center [166, 225] width 157 height 19
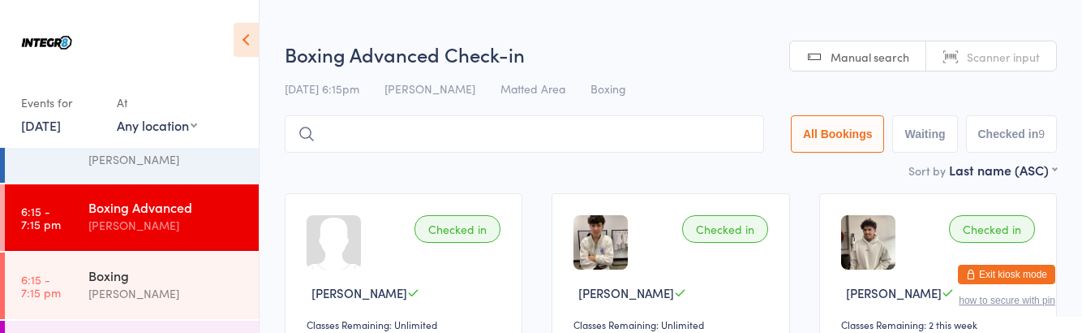
type input "O"
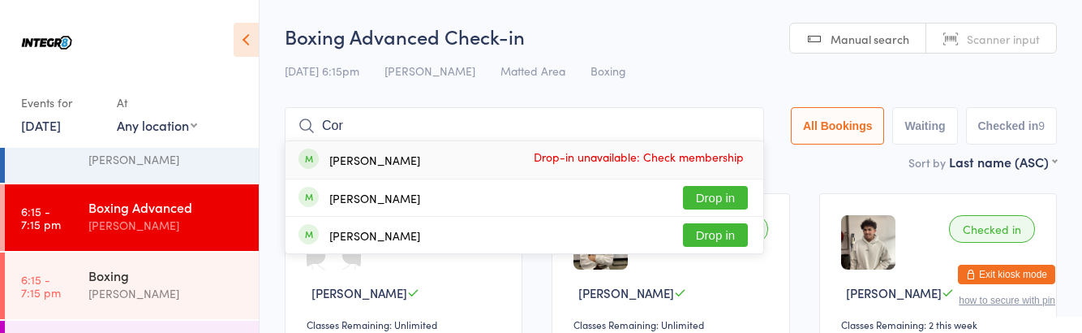
type input "Cor"
click at [749, 178] on div "[PERSON_NAME] Drop-in unavailable: Check membership" at bounding box center [525, 159] width 478 height 37
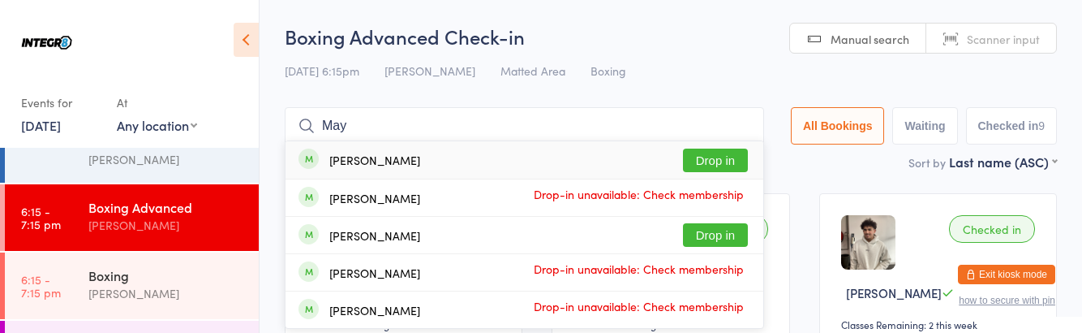
type input "May"
click at [741, 156] on button "Drop in" at bounding box center [715, 160] width 65 height 24
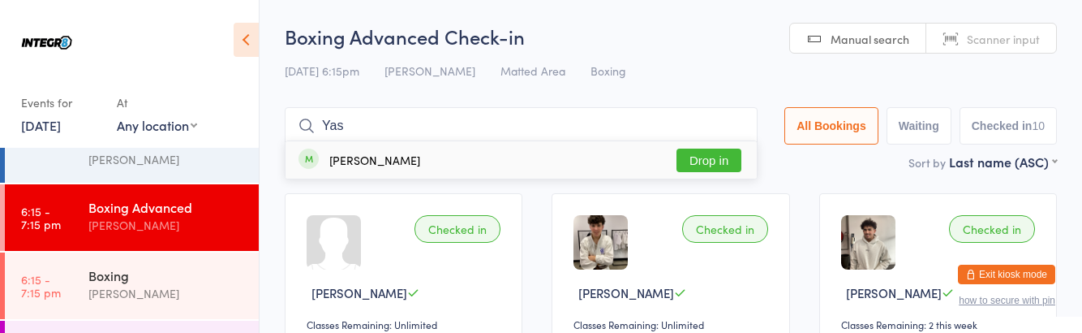
type input "Yas"
click at [725, 161] on button "Drop in" at bounding box center [709, 160] width 65 height 24
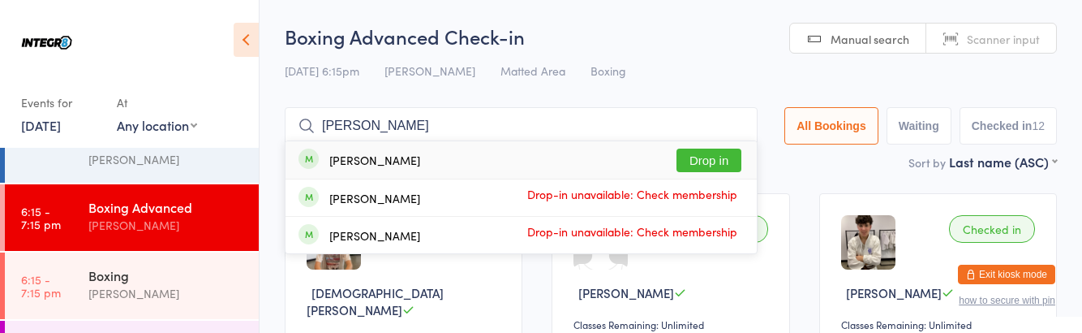
type input "[PERSON_NAME]"
click at [716, 158] on button "Drop in" at bounding box center [709, 160] width 65 height 24
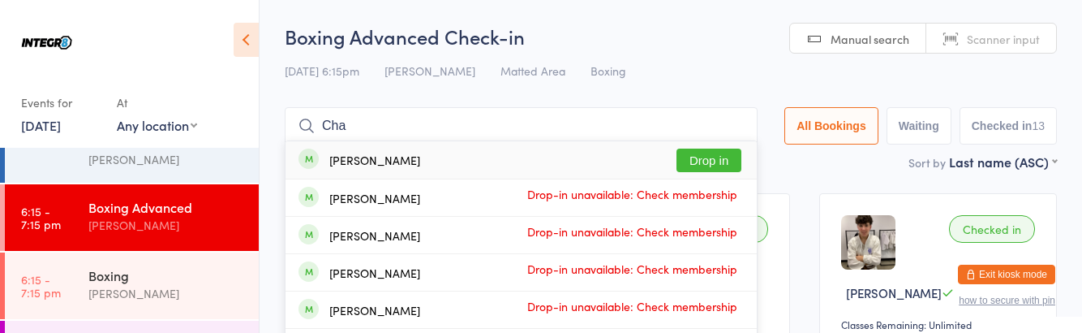
type input "Cha"
click at [726, 159] on button "Drop in" at bounding box center [709, 160] width 65 height 24
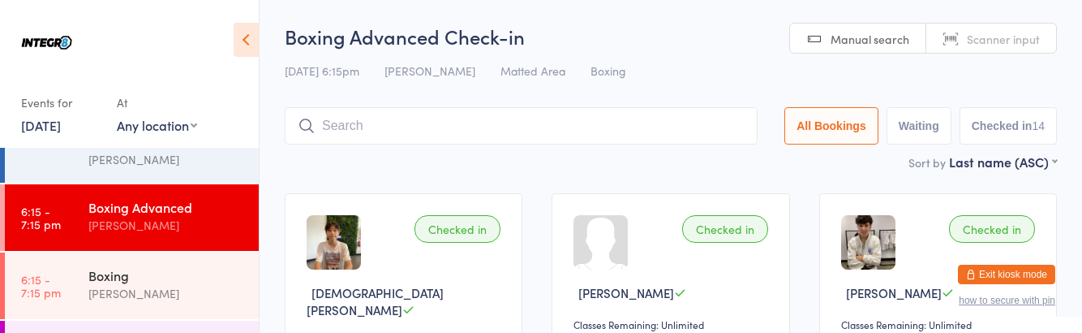
click at [50, 278] on time "6:15 - 7:15 pm" at bounding box center [41, 286] width 40 height 26
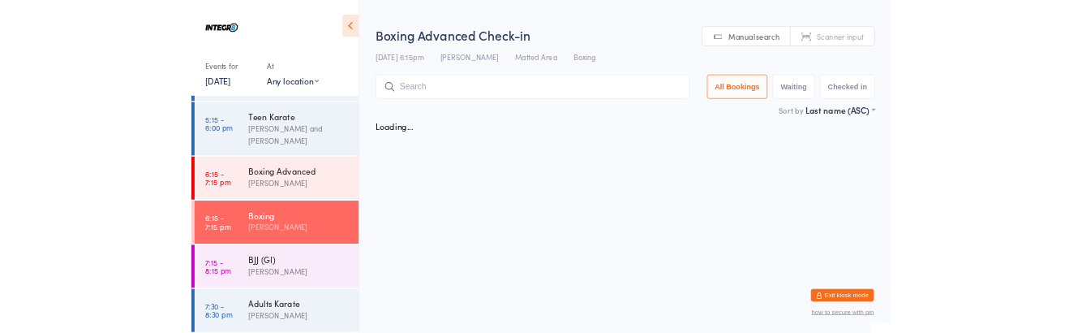
scroll to position [200, 0]
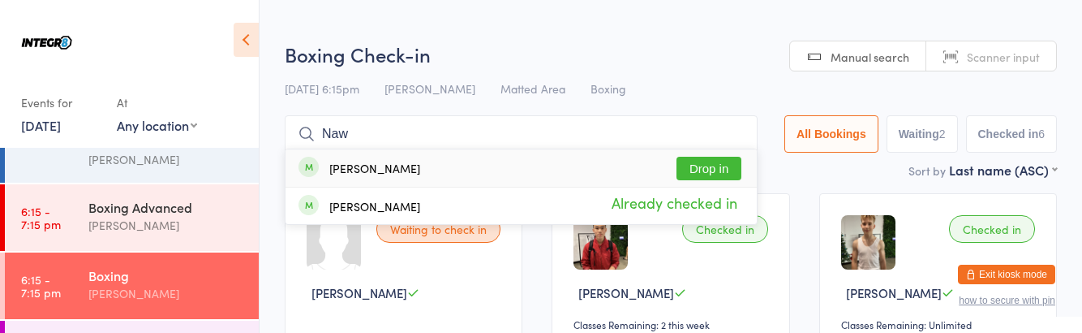
type input "Naw"
click at [714, 164] on button "Drop in" at bounding box center [709, 169] width 65 height 24
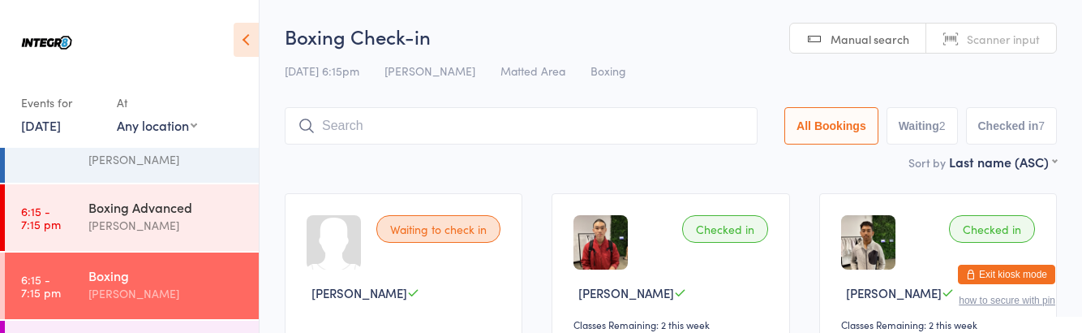
click at [157, 179] on div "Teen Karate [PERSON_NAME] and [PERSON_NAME]" at bounding box center [173, 141] width 170 height 83
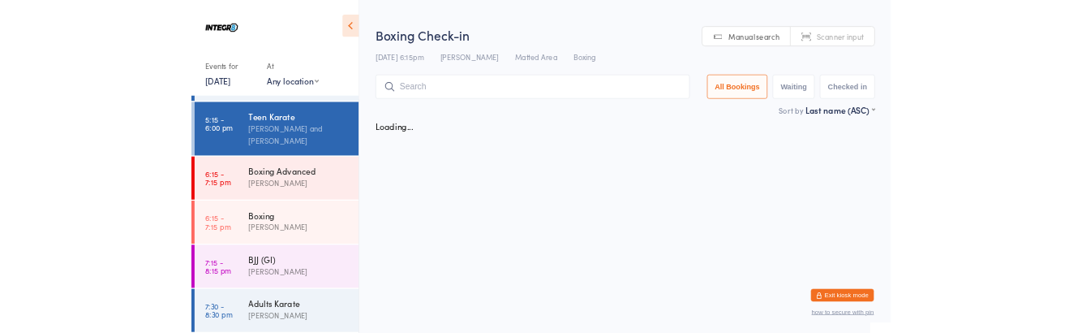
scroll to position [200, 0]
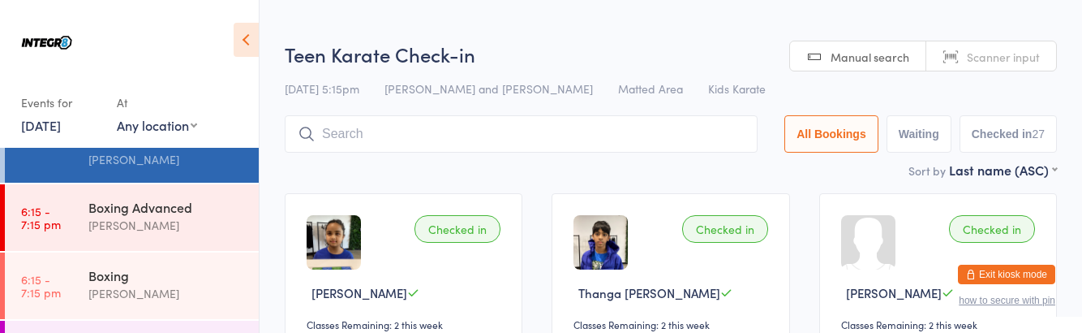
click at [153, 201] on div "Boxing Advanced" at bounding box center [166, 207] width 157 height 18
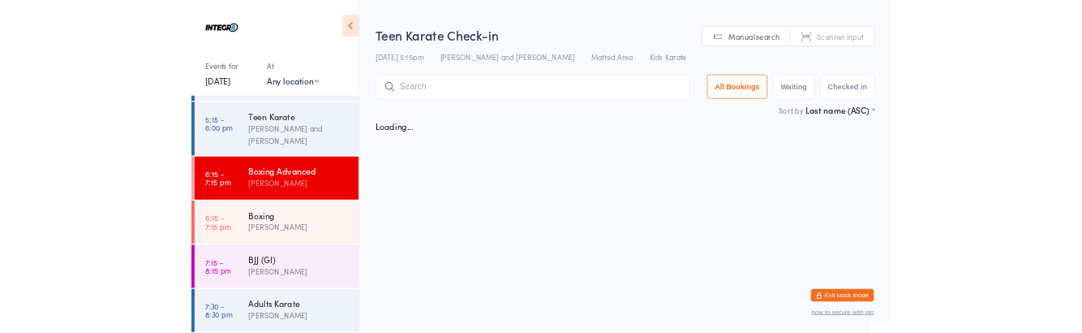
scroll to position [200, 0]
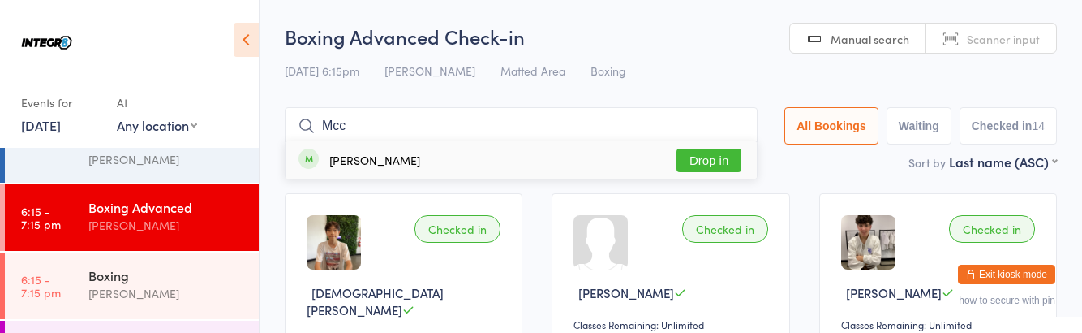
type input "Mcc"
click at [715, 156] on button "Drop in" at bounding box center [709, 160] width 65 height 24
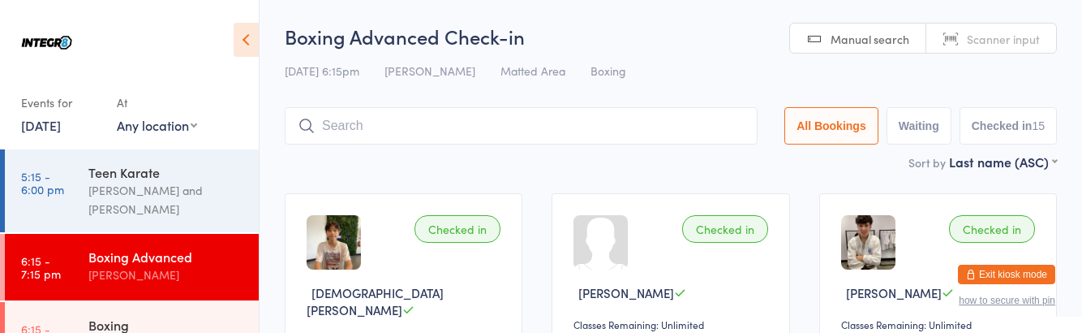
scroll to position [155, 0]
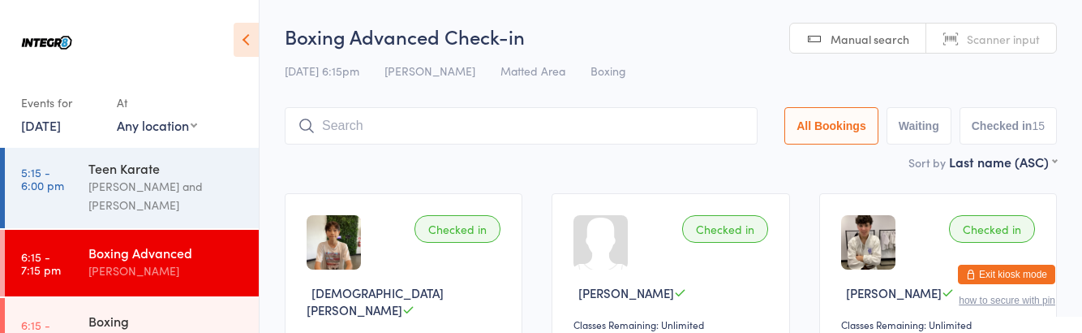
click at [154, 312] on div "Boxing" at bounding box center [166, 321] width 157 height 18
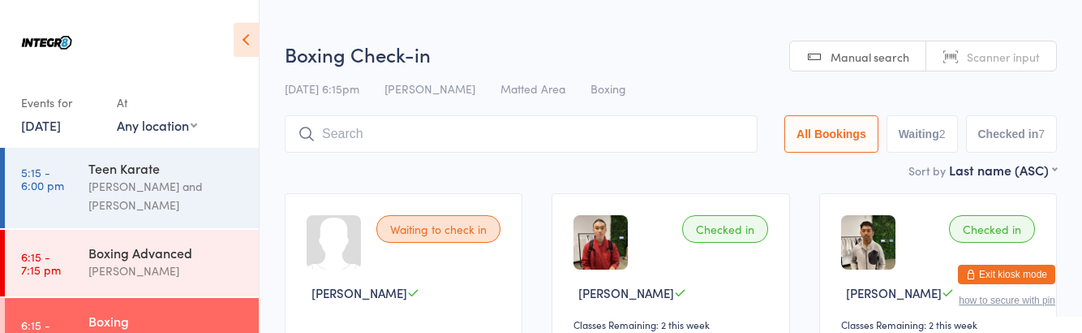
scroll to position [155, 0]
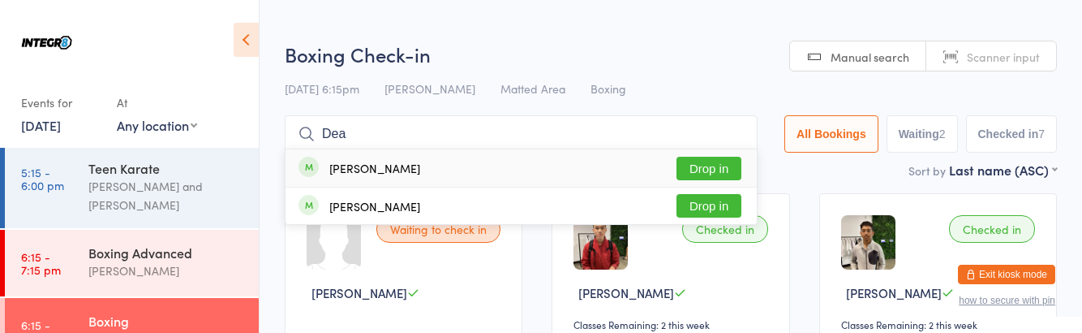
type input "Dea"
click at [709, 167] on button "Drop in" at bounding box center [709, 169] width 65 height 24
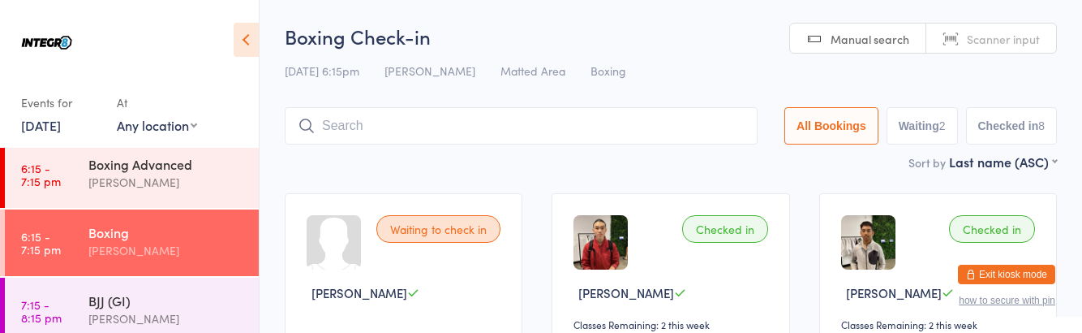
click at [152, 336] on div "BJJ (GI) [PERSON_NAME]" at bounding box center [173, 310] width 170 height 64
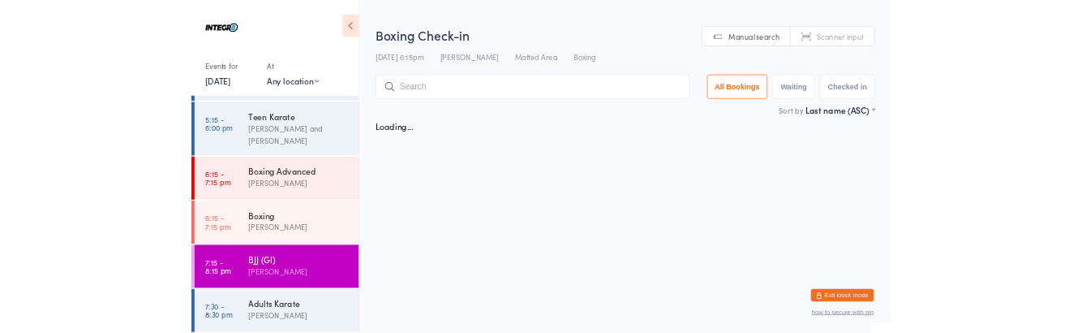
scroll to position [243, 0]
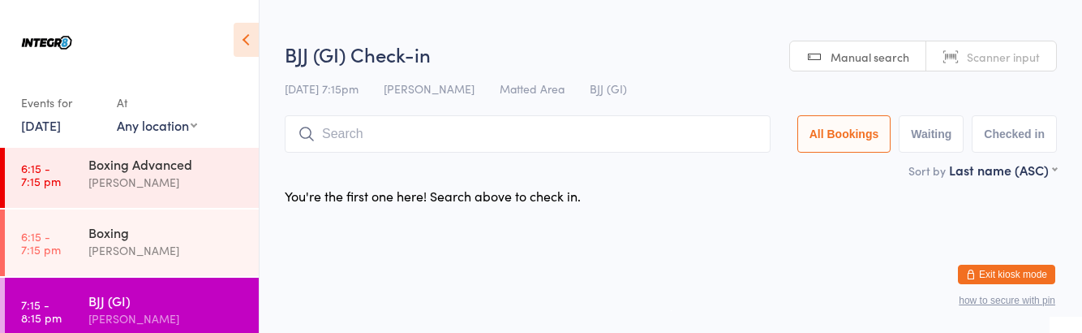
type input "Y"
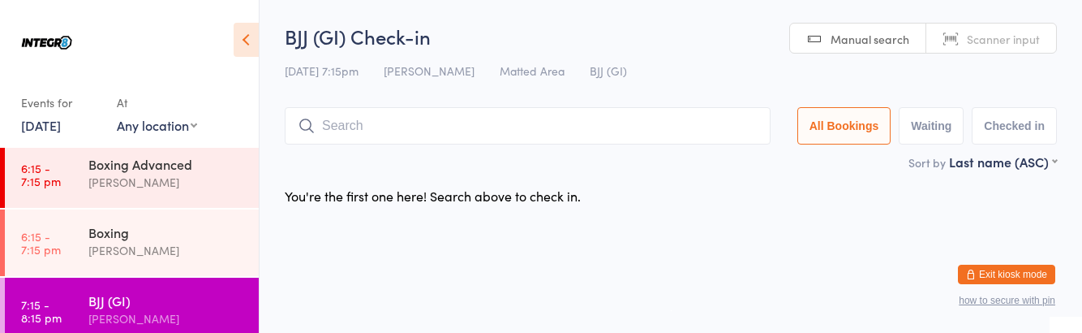
click at [177, 188] on div "[PERSON_NAME]" at bounding box center [166, 182] width 157 height 19
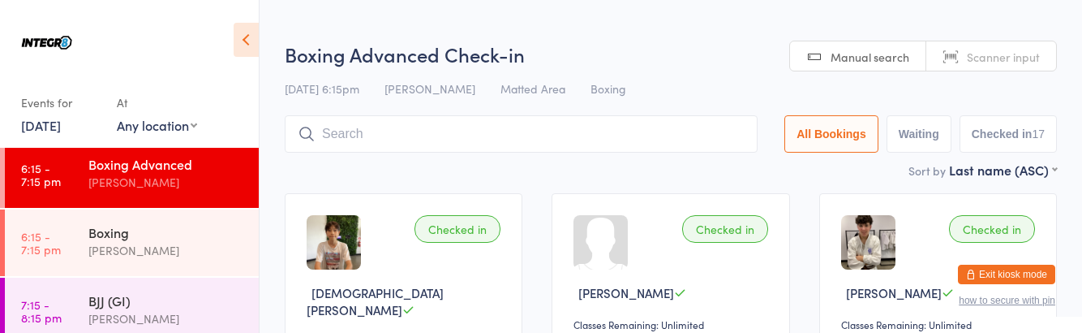
scroll to position [243, 0]
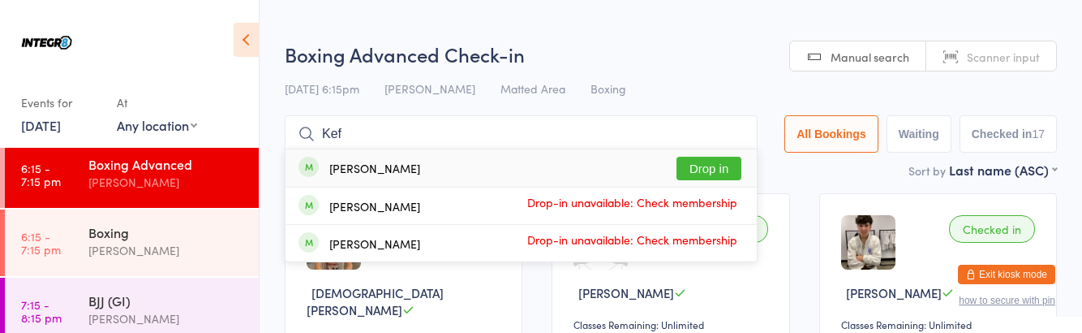
type input "Kef"
click at [720, 169] on button "Drop in" at bounding box center [709, 169] width 65 height 24
